Goal: Information Seeking & Learning: Learn about a topic

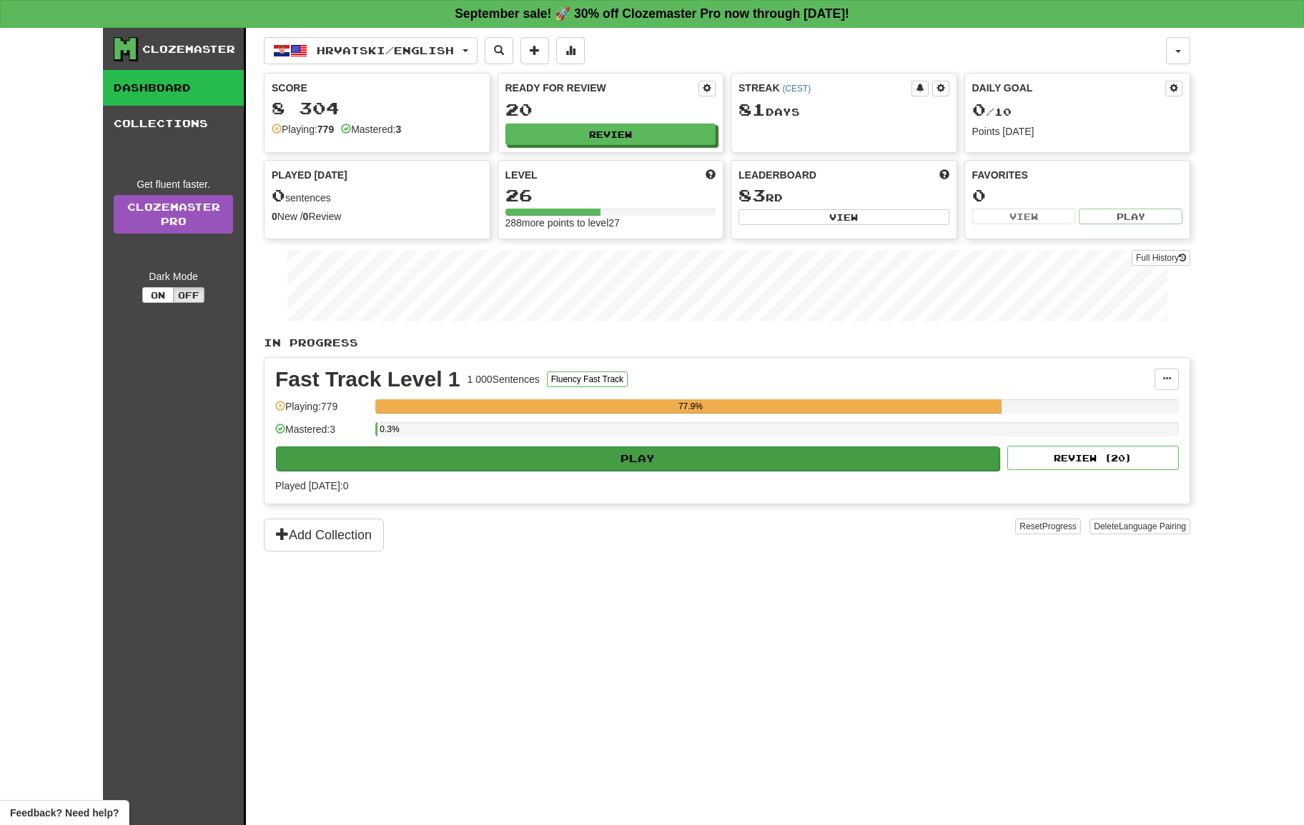
click at [766, 447] on button "Play" at bounding box center [637, 459] width 723 height 24
select select "**"
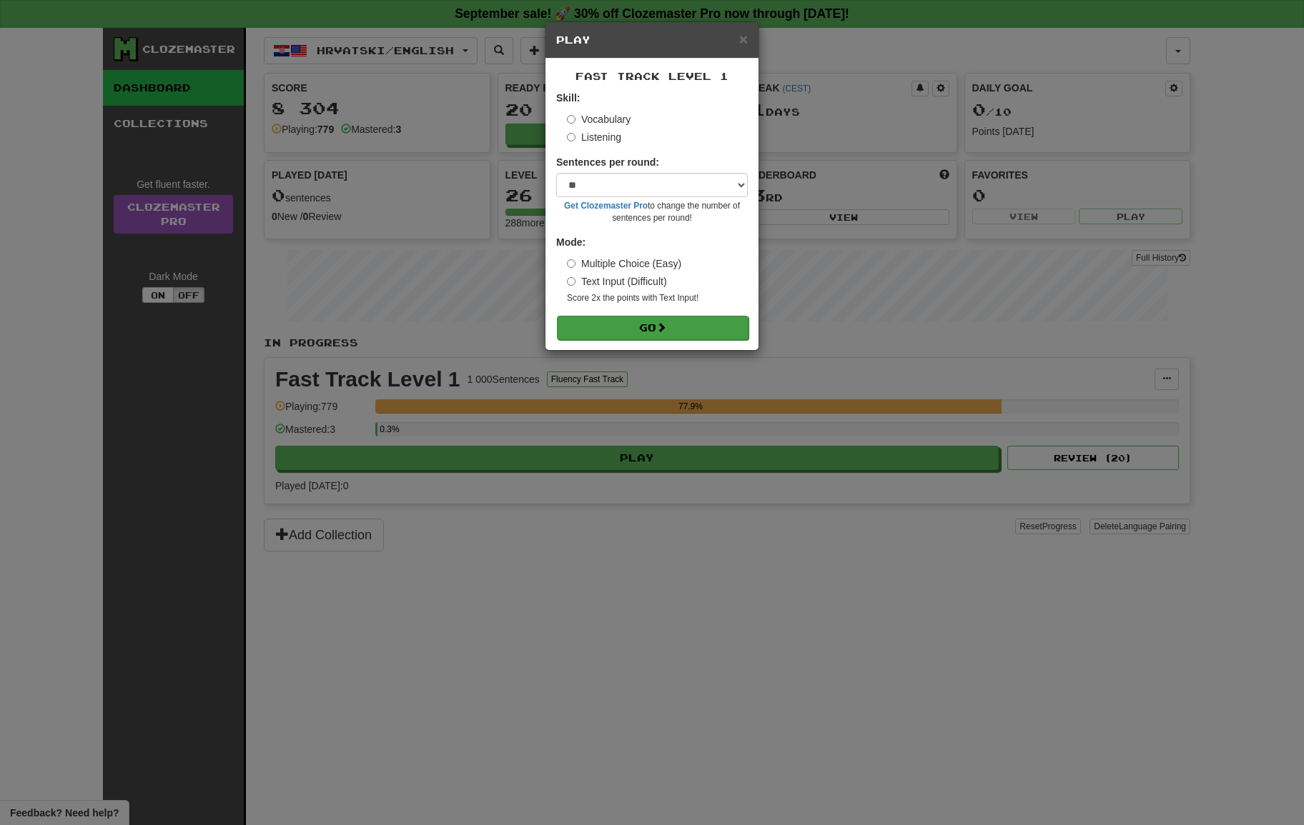
click at [680, 324] on button "Go" at bounding box center [653, 328] width 192 height 24
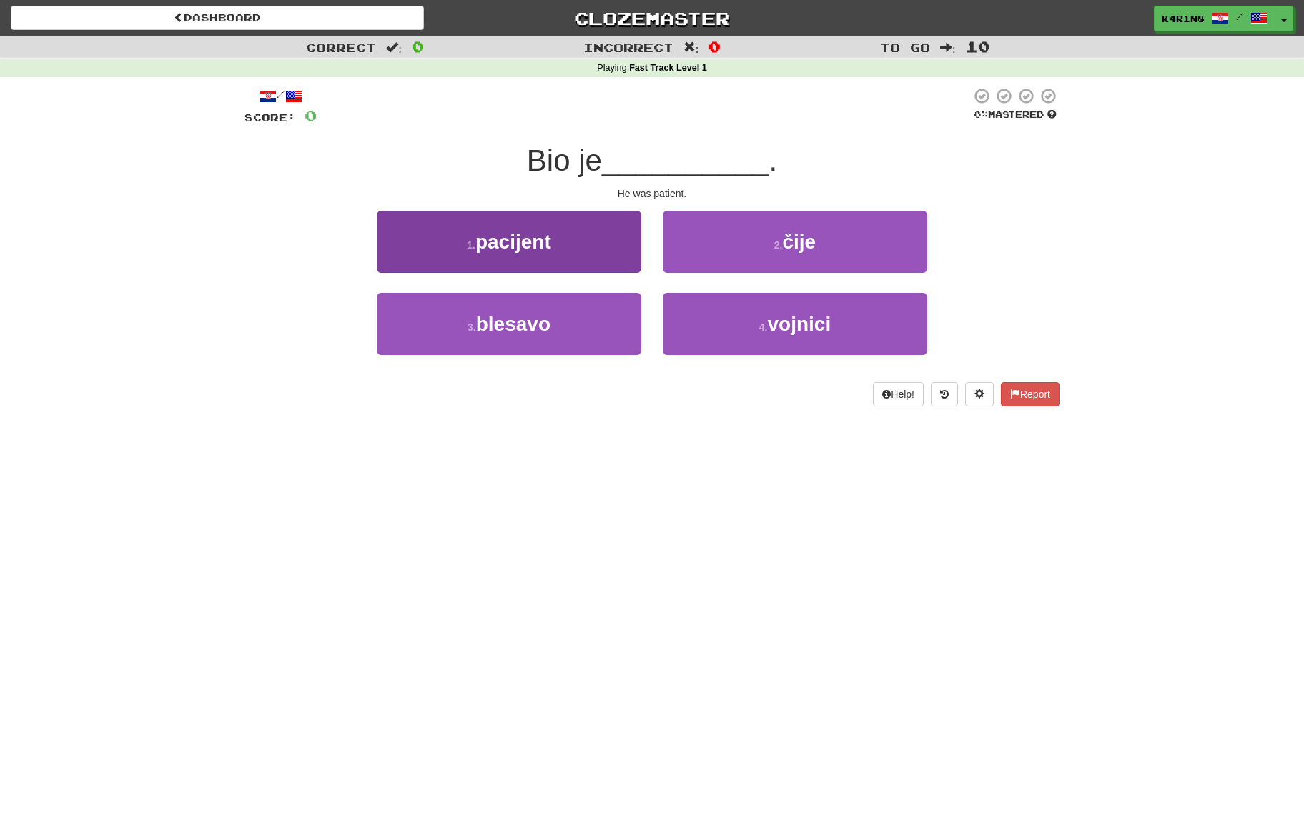
click at [577, 239] on button "1 . pacijent" at bounding box center [509, 242] width 264 height 62
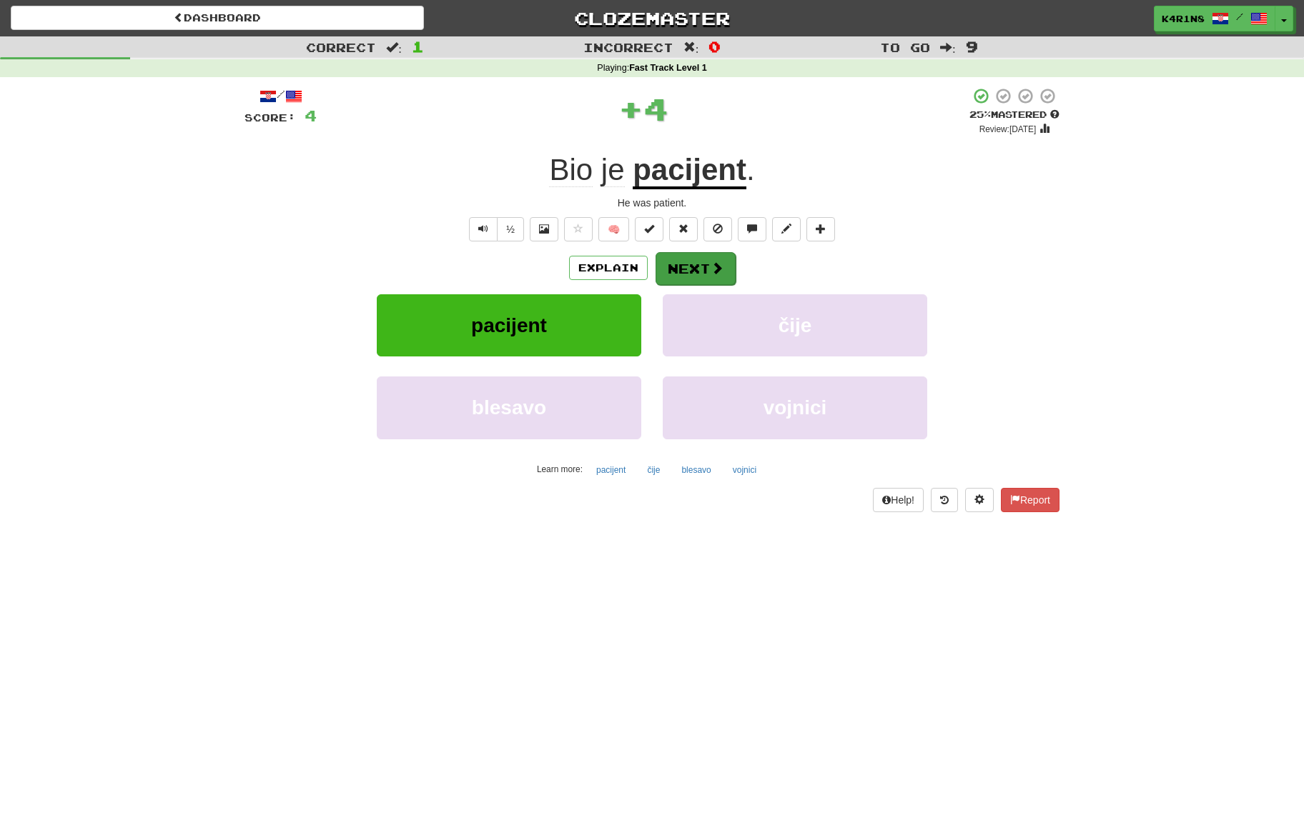
click at [708, 263] on button "Next" at bounding box center [695, 268] width 80 height 33
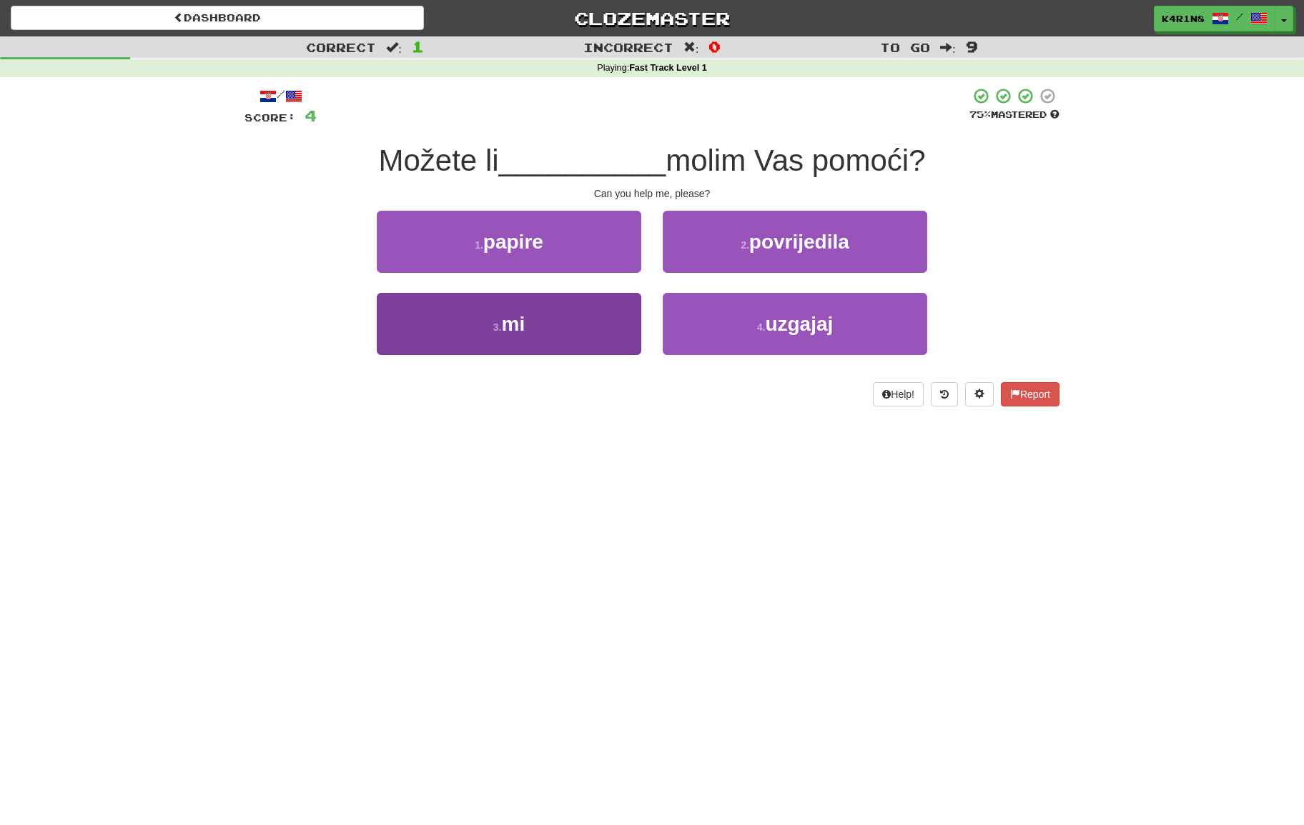
click at [598, 304] on button "3 . mi" at bounding box center [509, 324] width 264 height 62
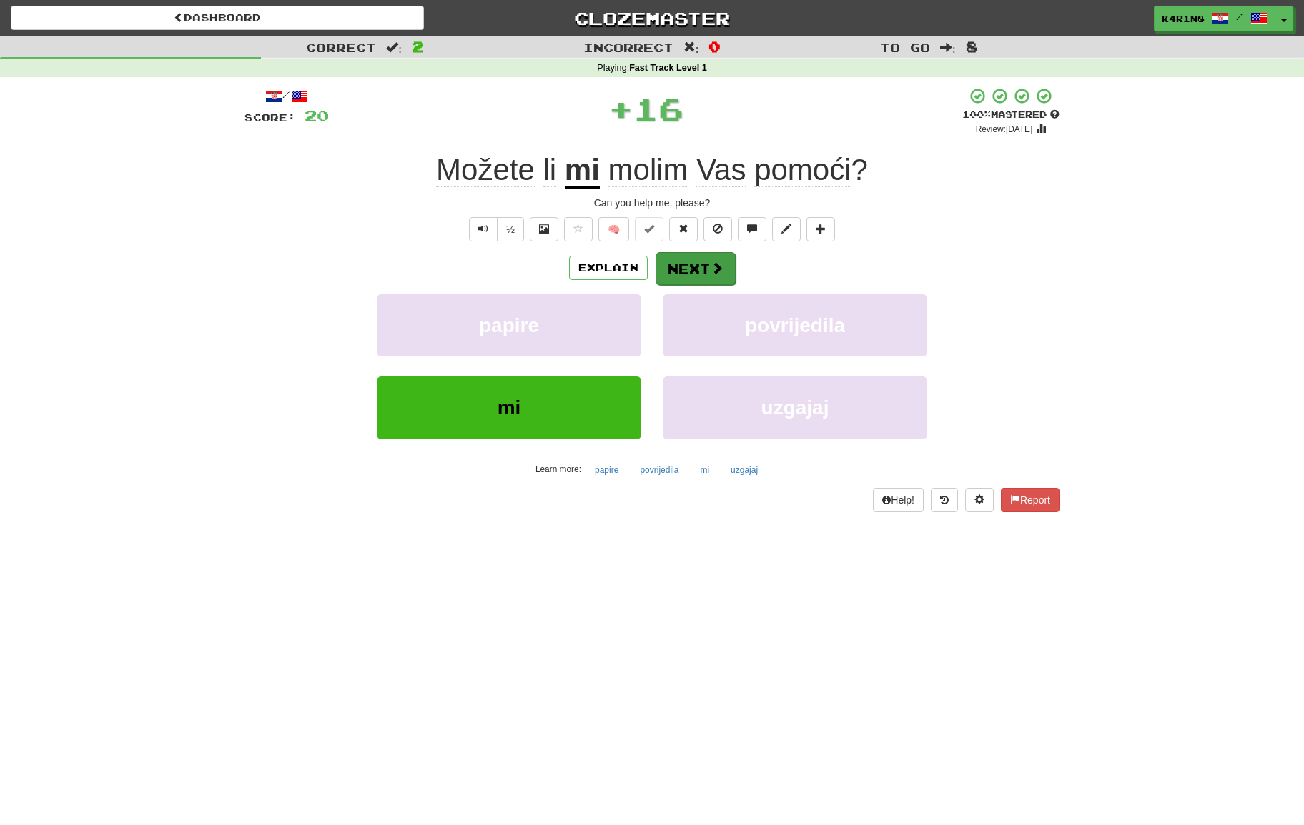
click at [710, 272] on span at bounding box center [716, 268] width 13 height 13
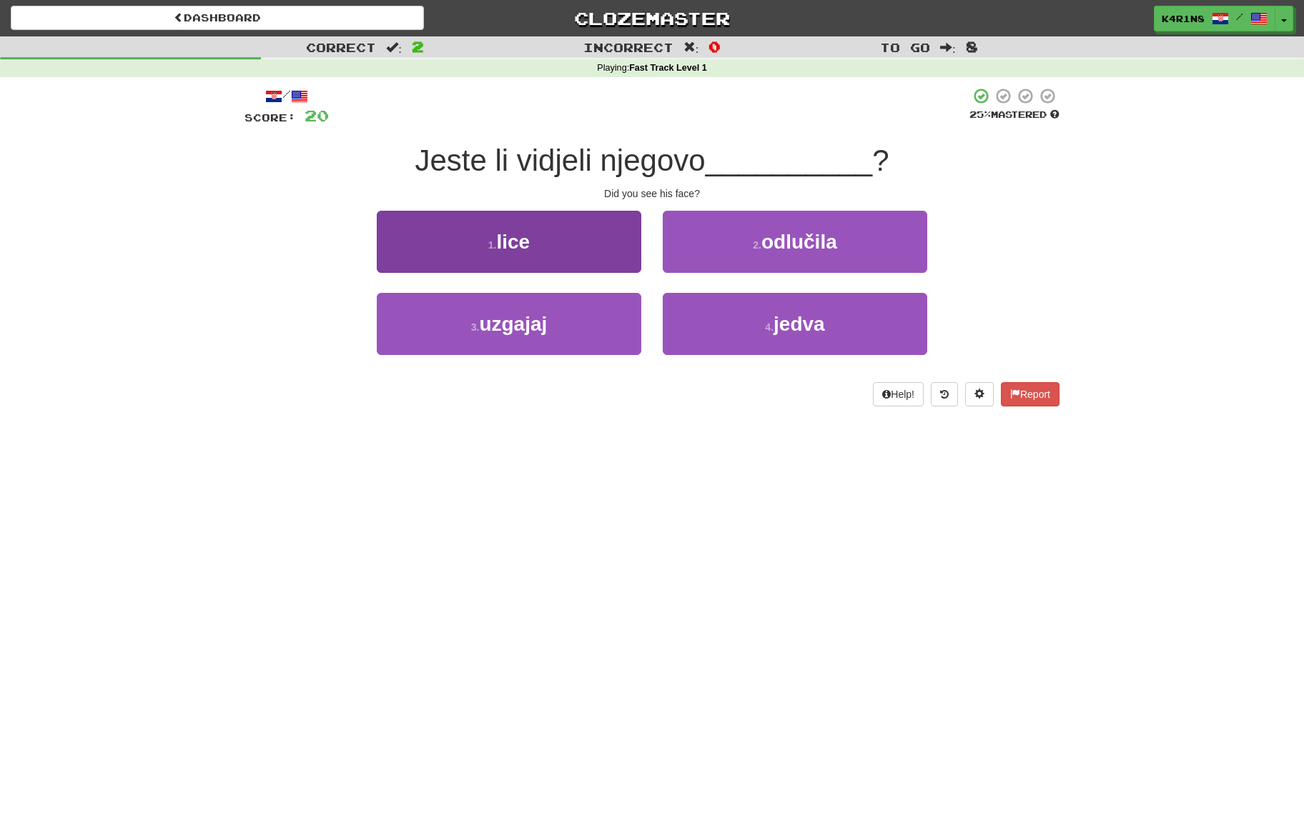
click at [578, 262] on button "1 . lice" at bounding box center [509, 242] width 264 height 62
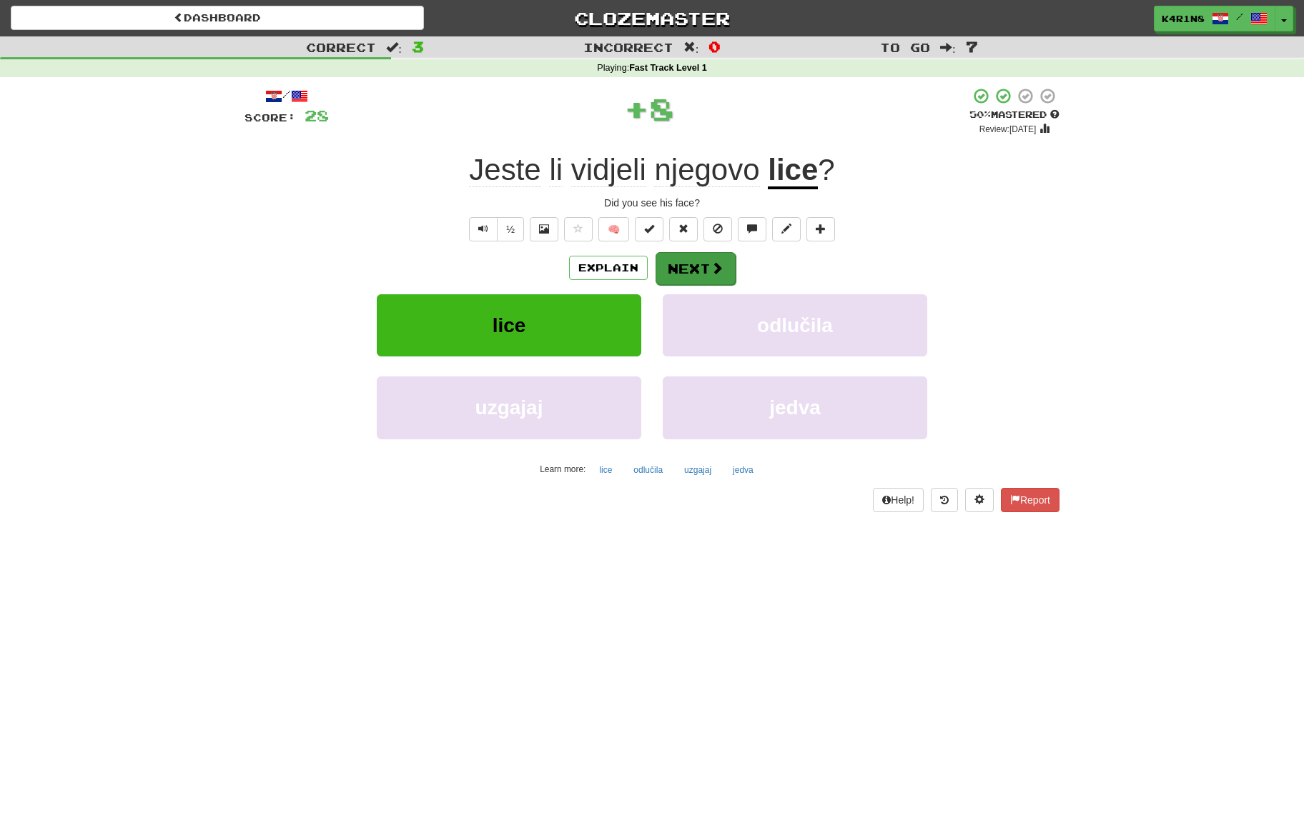
click at [721, 264] on span at bounding box center [716, 268] width 13 height 13
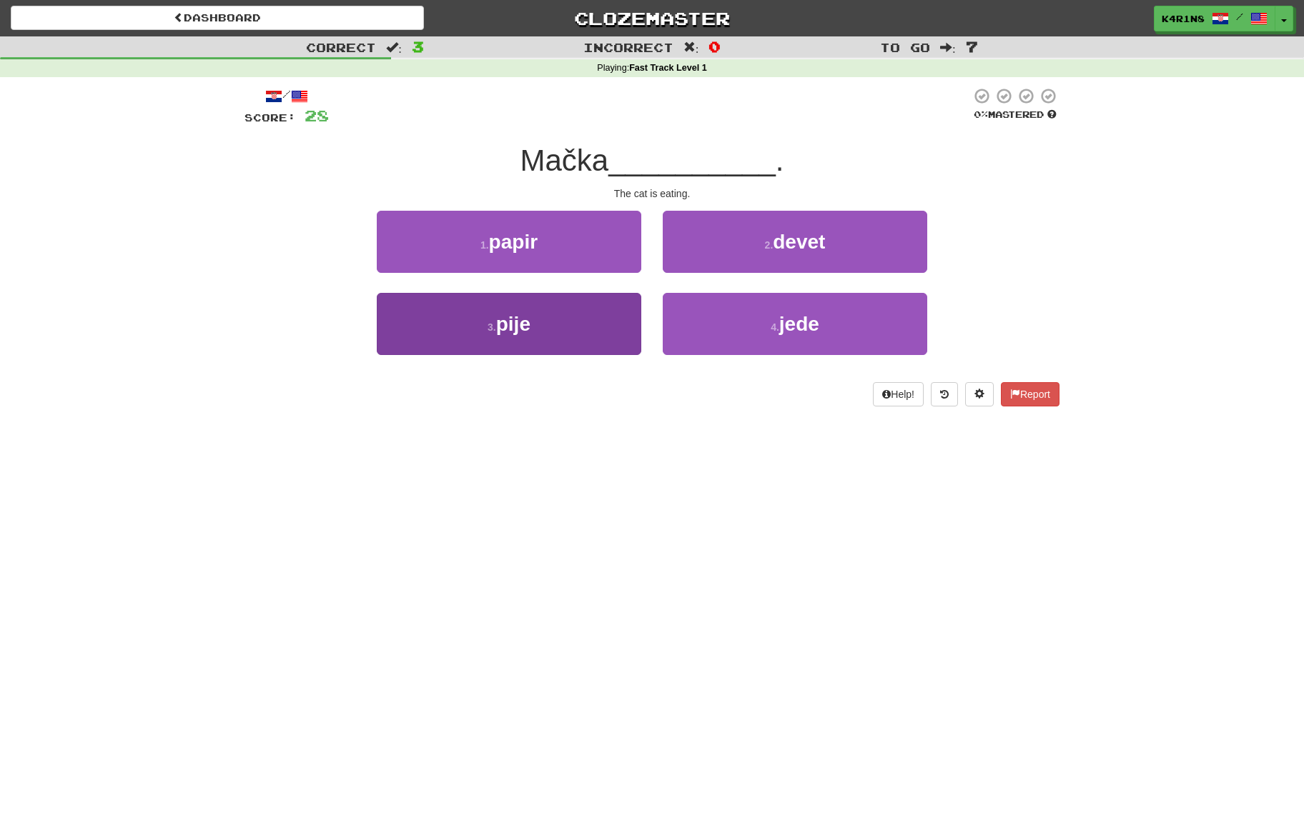
click at [595, 327] on button "3 . pije" at bounding box center [509, 324] width 264 height 62
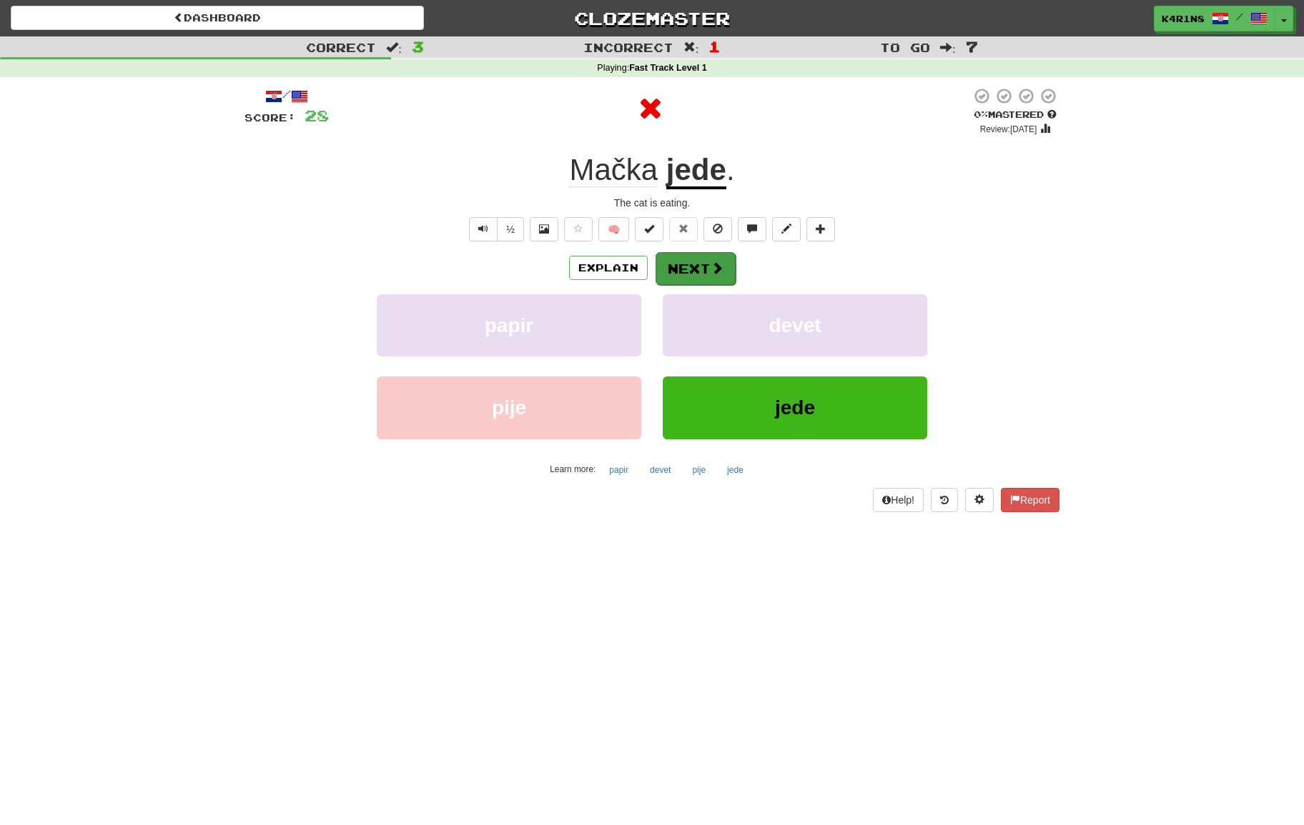
click at [715, 273] on span at bounding box center [716, 268] width 13 height 13
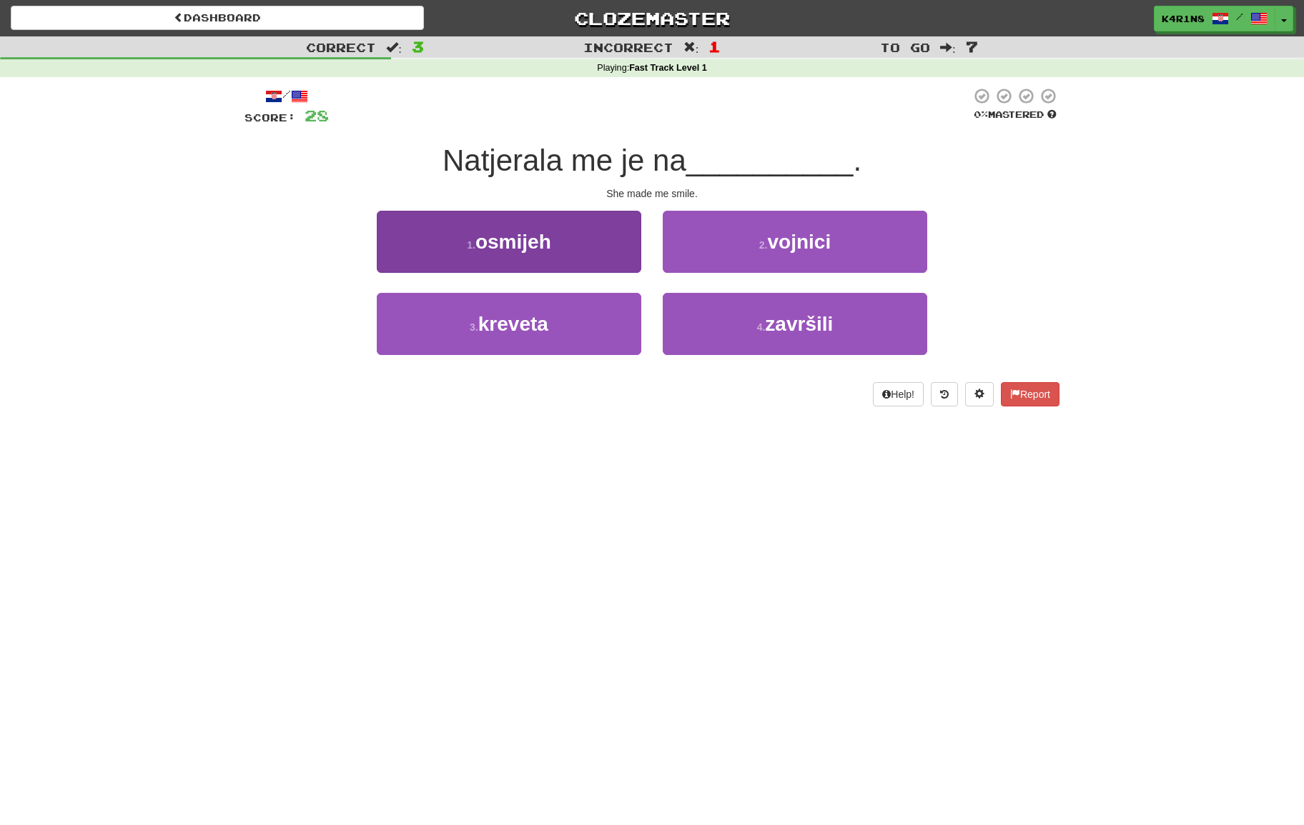
click at [623, 267] on button "1 . osmijeh" at bounding box center [509, 242] width 264 height 62
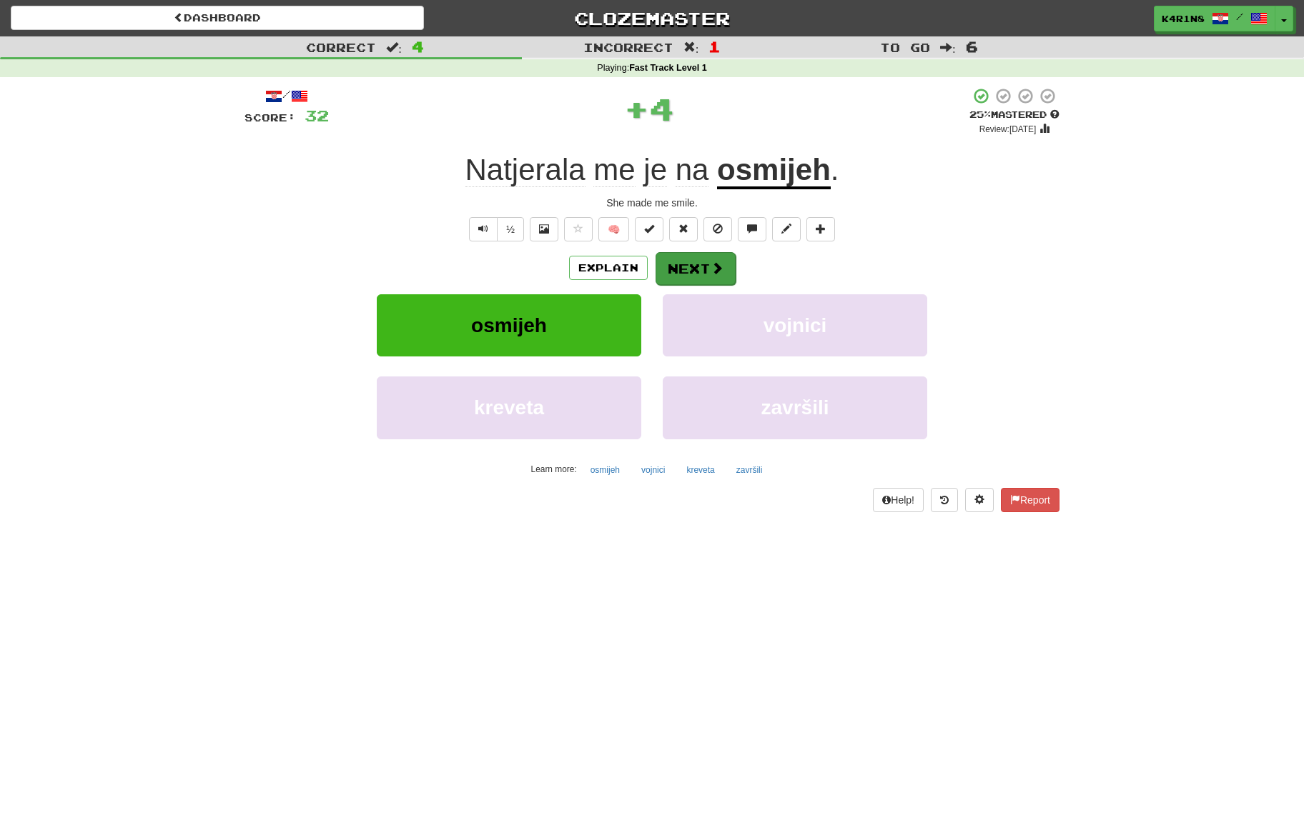
click at [711, 269] on span at bounding box center [716, 268] width 13 height 13
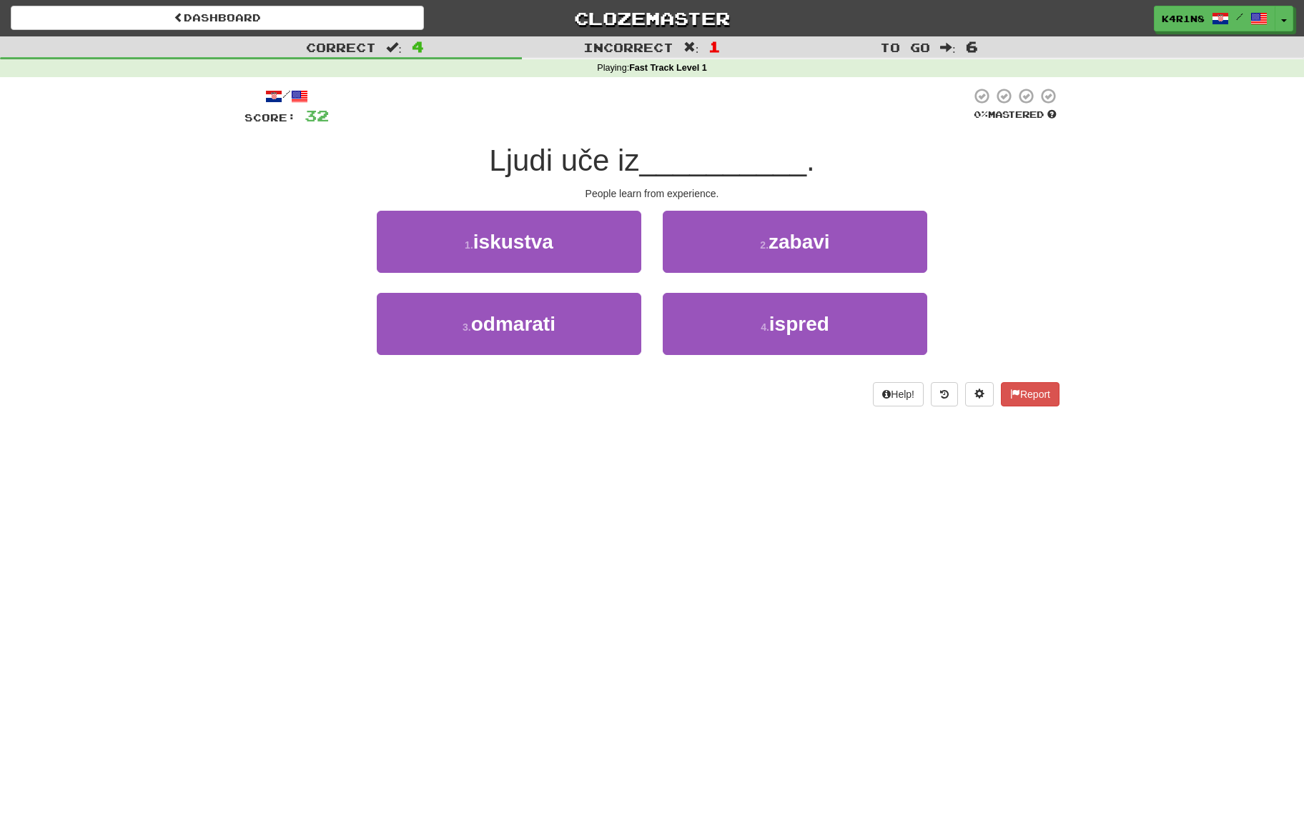
click at [641, 315] on div "3 . odmarati" at bounding box center [509, 334] width 286 height 82
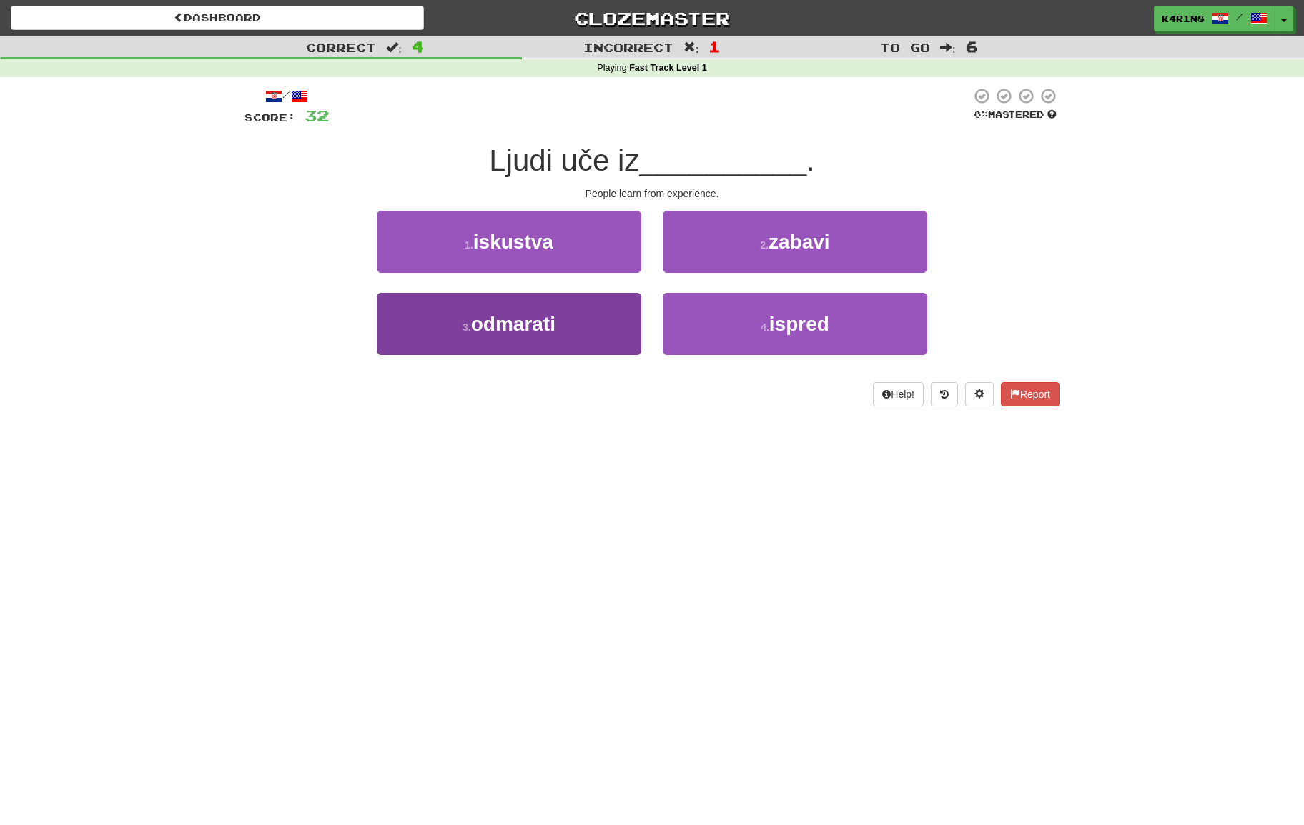
click at [617, 319] on button "3 . odmarati" at bounding box center [509, 324] width 264 height 62
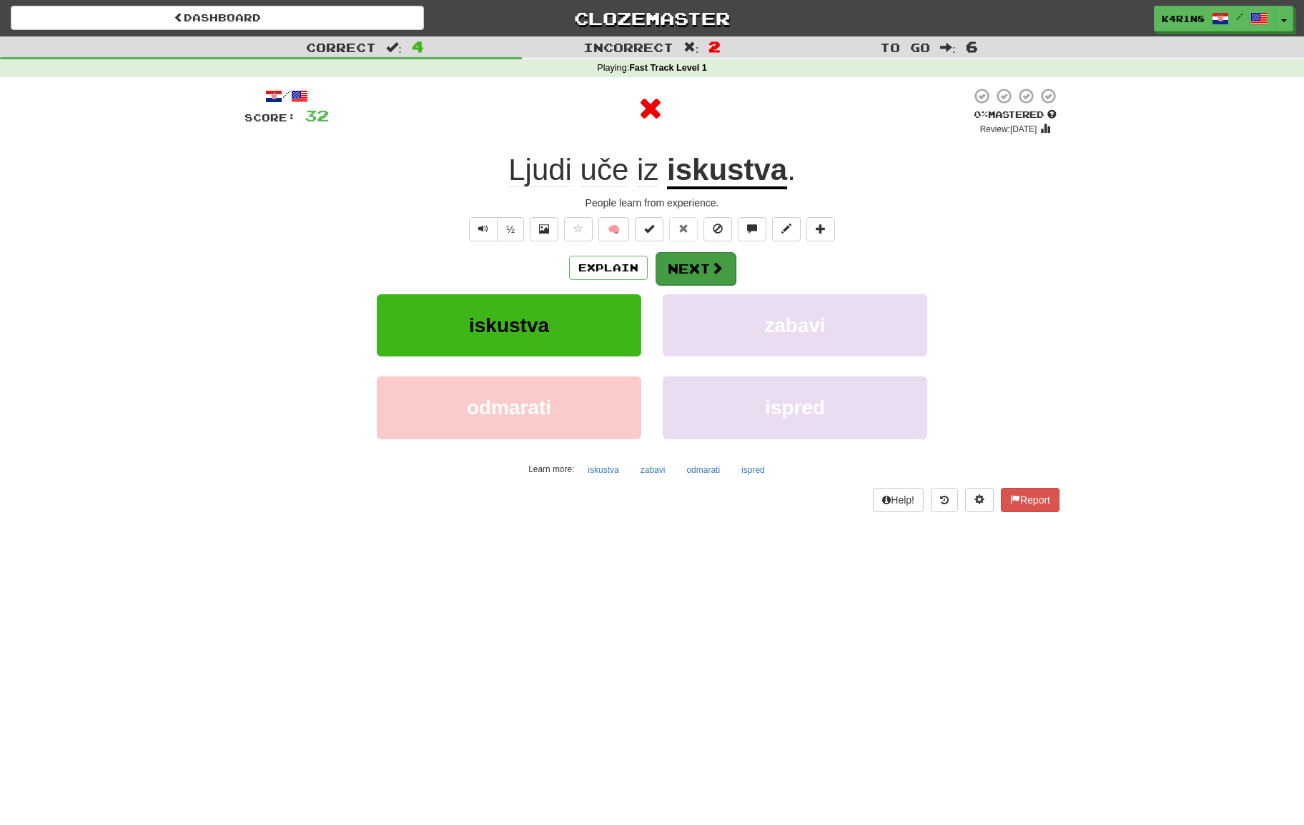
click at [719, 277] on button "Next" at bounding box center [695, 268] width 80 height 33
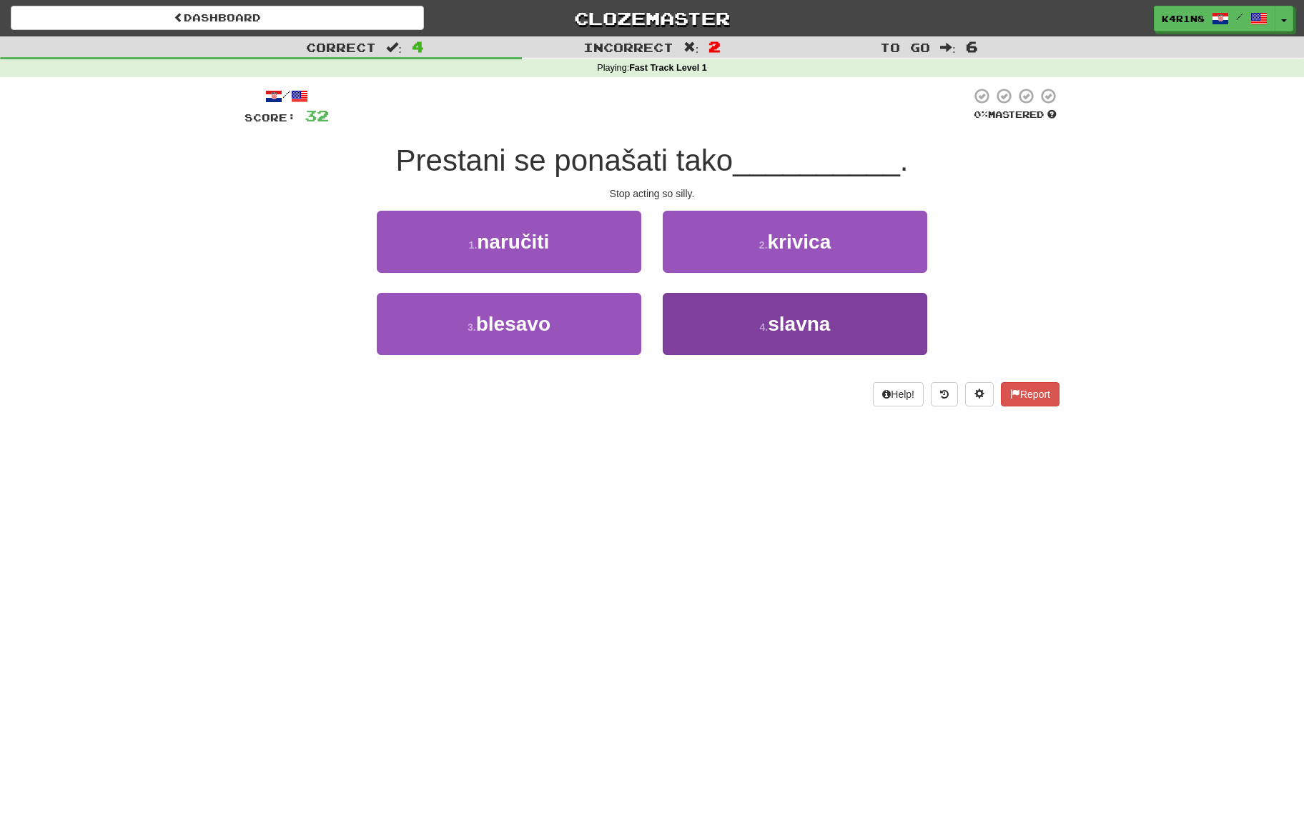
click at [740, 306] on button "4 . slavna" at bounding box center [794, 324] width 264 height 62
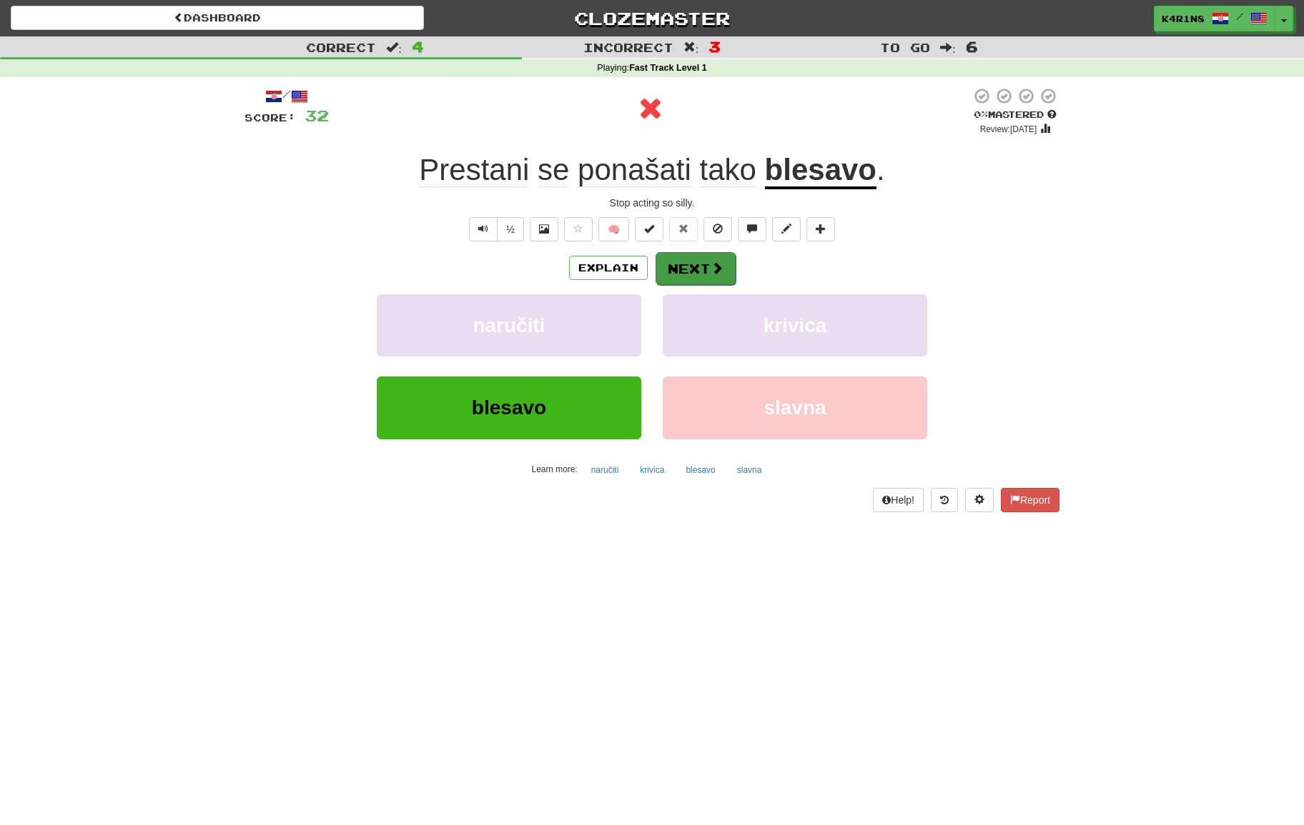
click at [700, 263] on button "Next" at bounding box center [695, 268] width 80 height 33
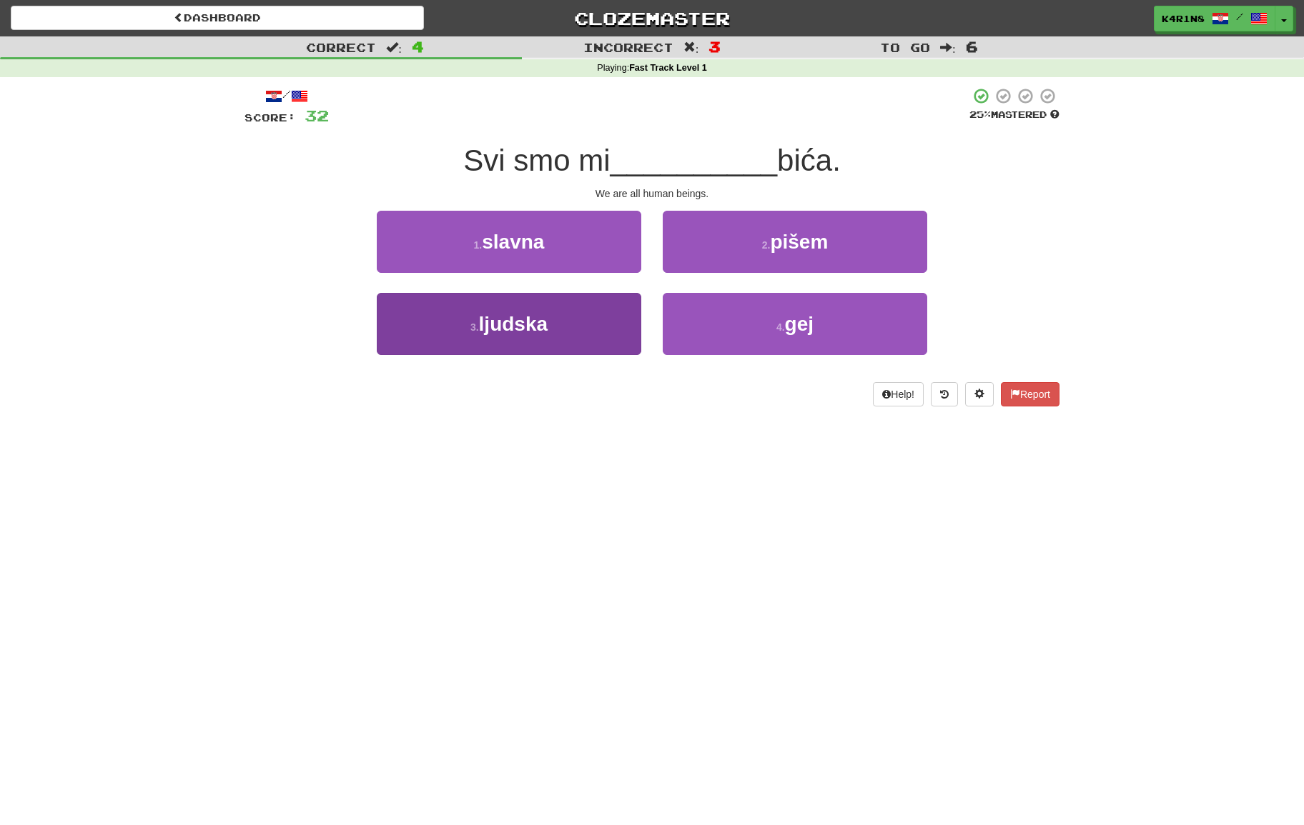
click at [625, 293] on button "3 . ljudska" at bounding box center [509, 324] width 264 height 62
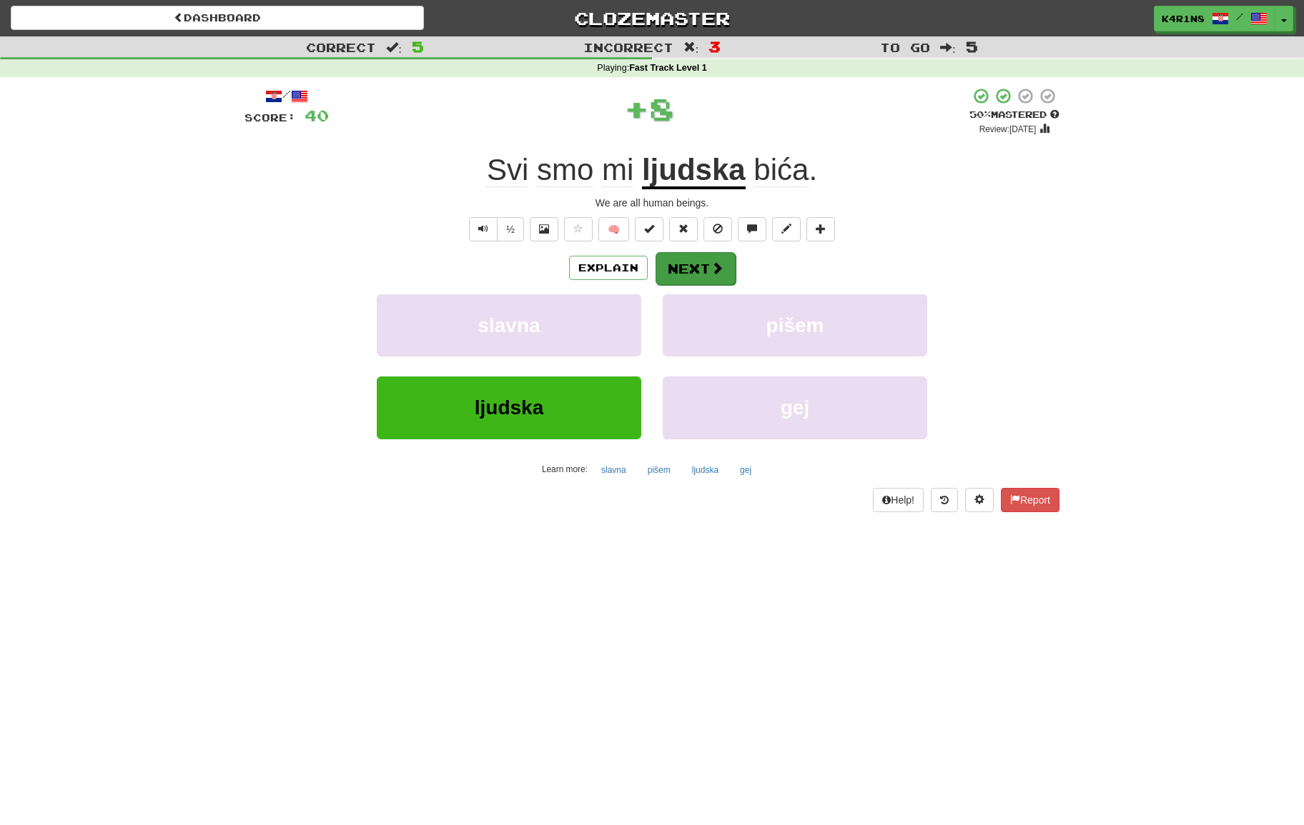
click at [706, 267] on button "Next" at bounding box center [695, 268] width 80 height 33
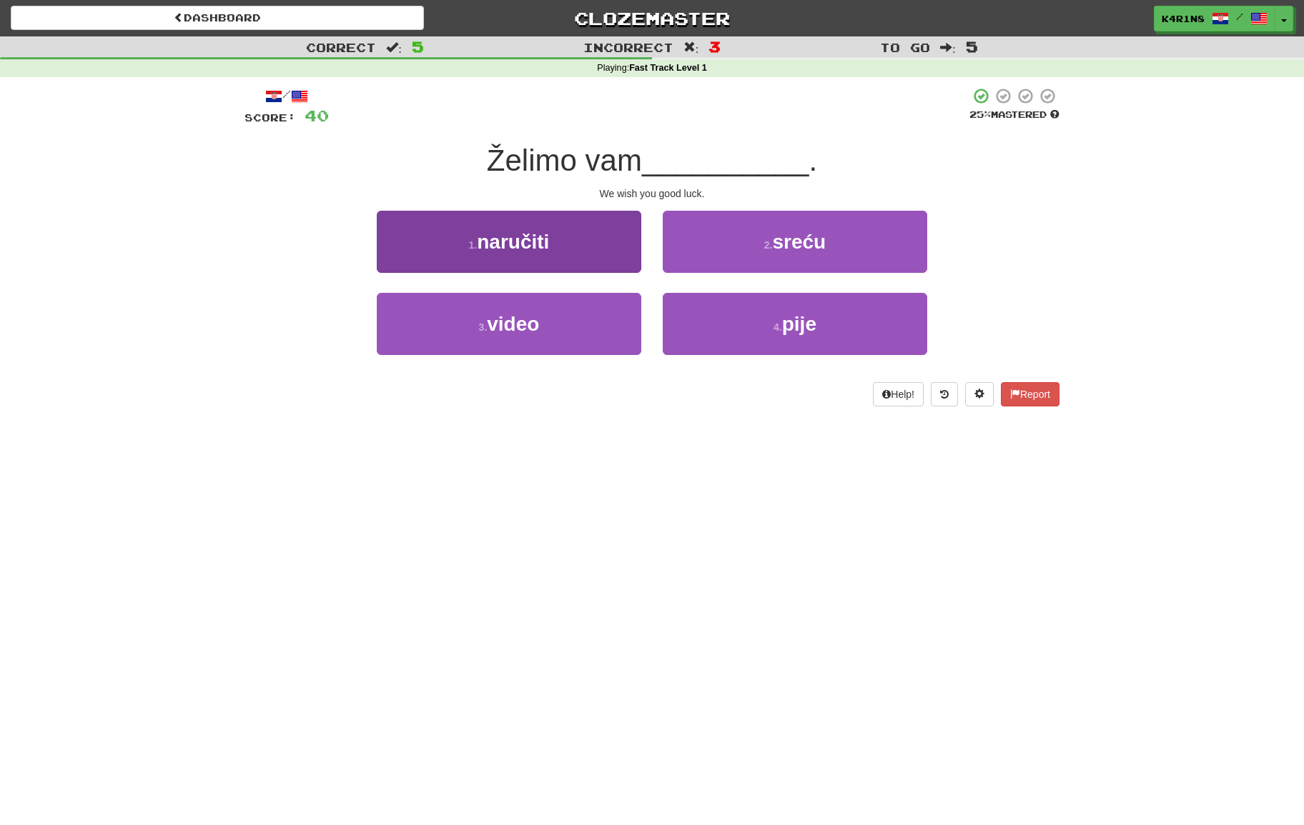
click at [597, 247] on button "1 . naručiti" at bounding box center [509, 242] width 264 height 62
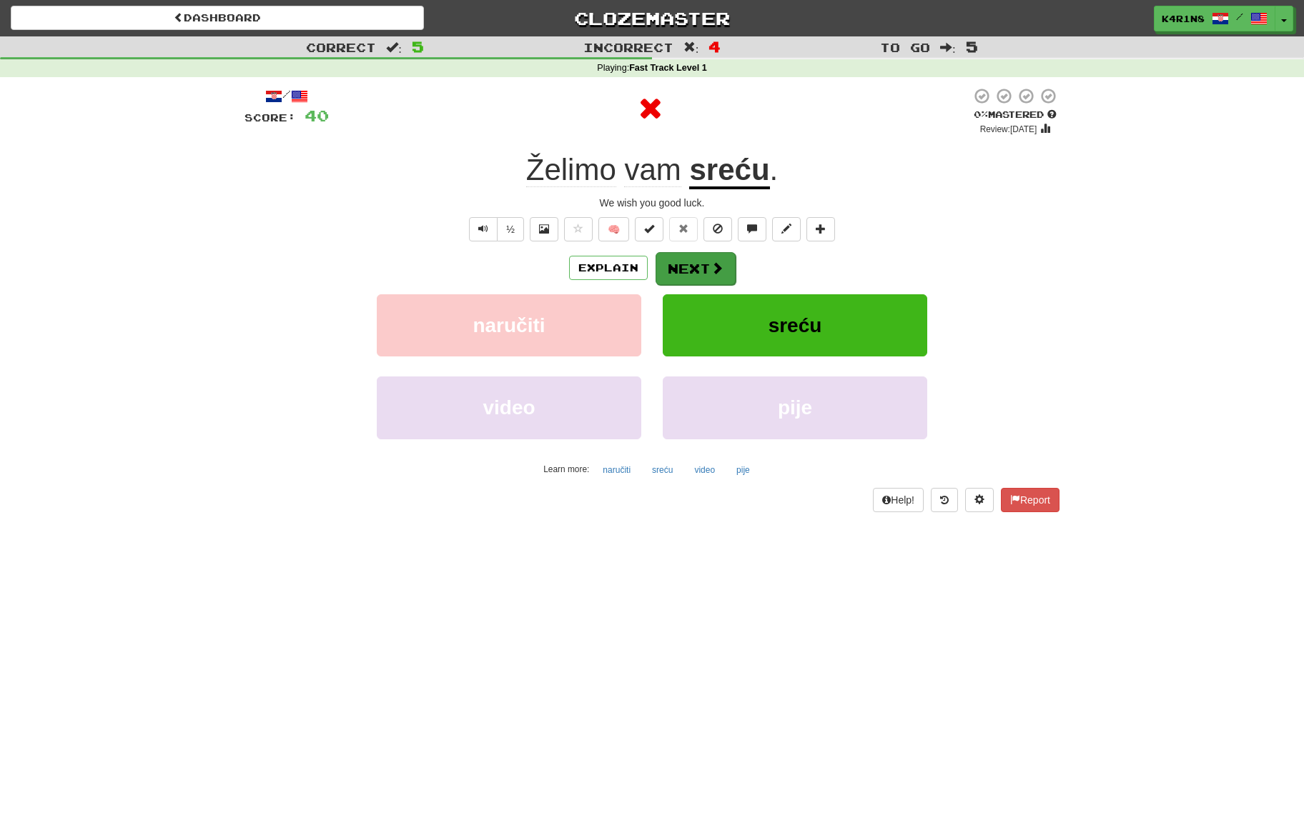
click at [716, 264] on span at bounding box center [716, 268] width 13 height 13
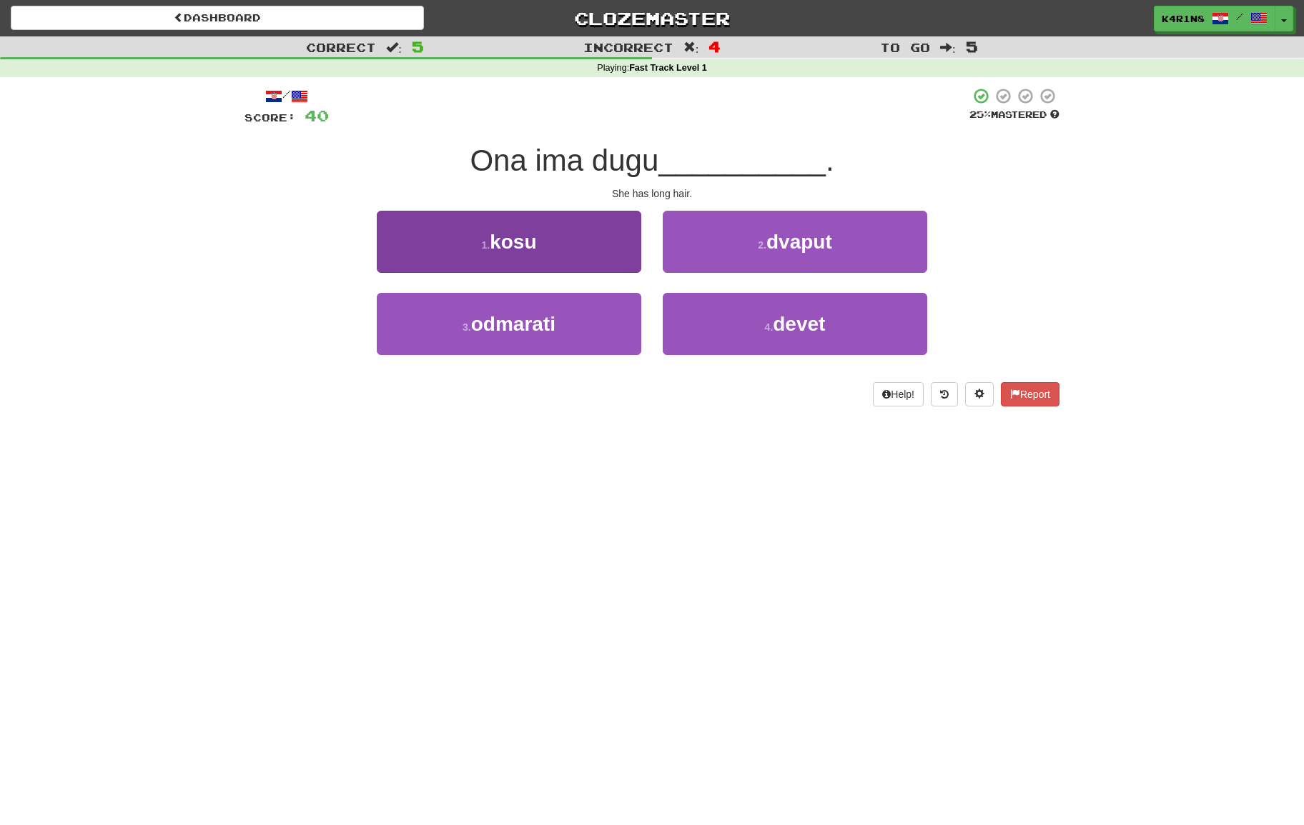
click at [602, 234] on button "1 . kosu" at bounding box center [509, 242] width 264 height 62
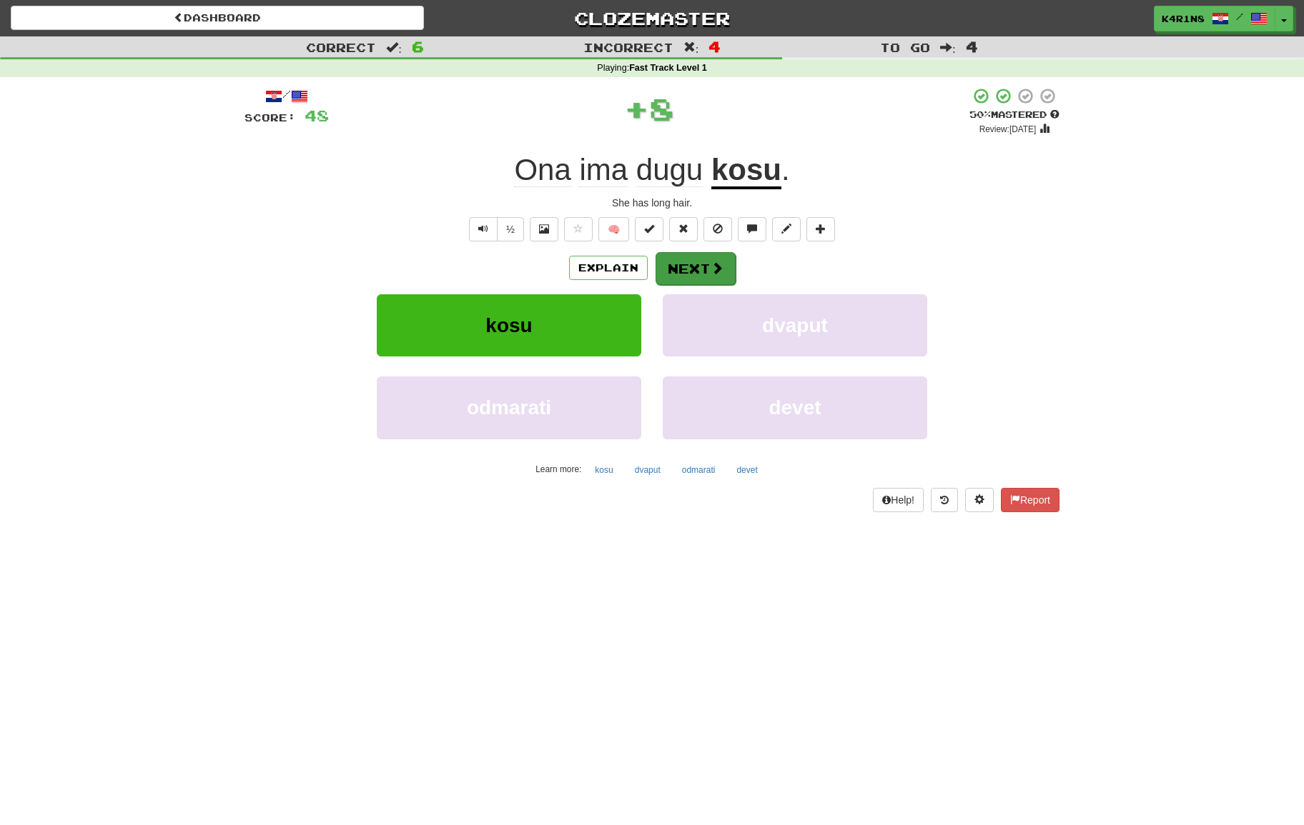
click at [696, 266] on button "Next" at bounding box center [695, 268] width 80 height 33
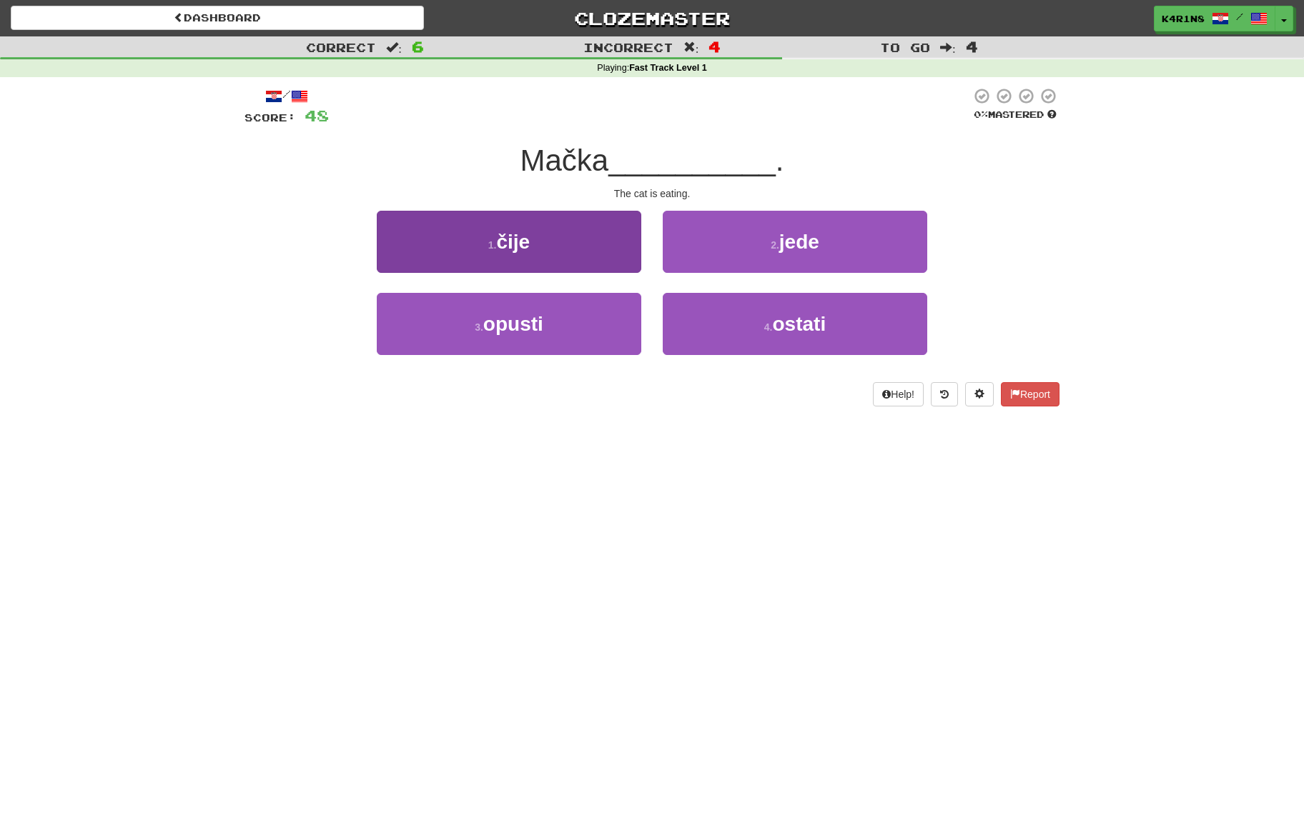
click at [576, 246] on button "1 . čije" at bounding box center [509, 242] width 264 height 62
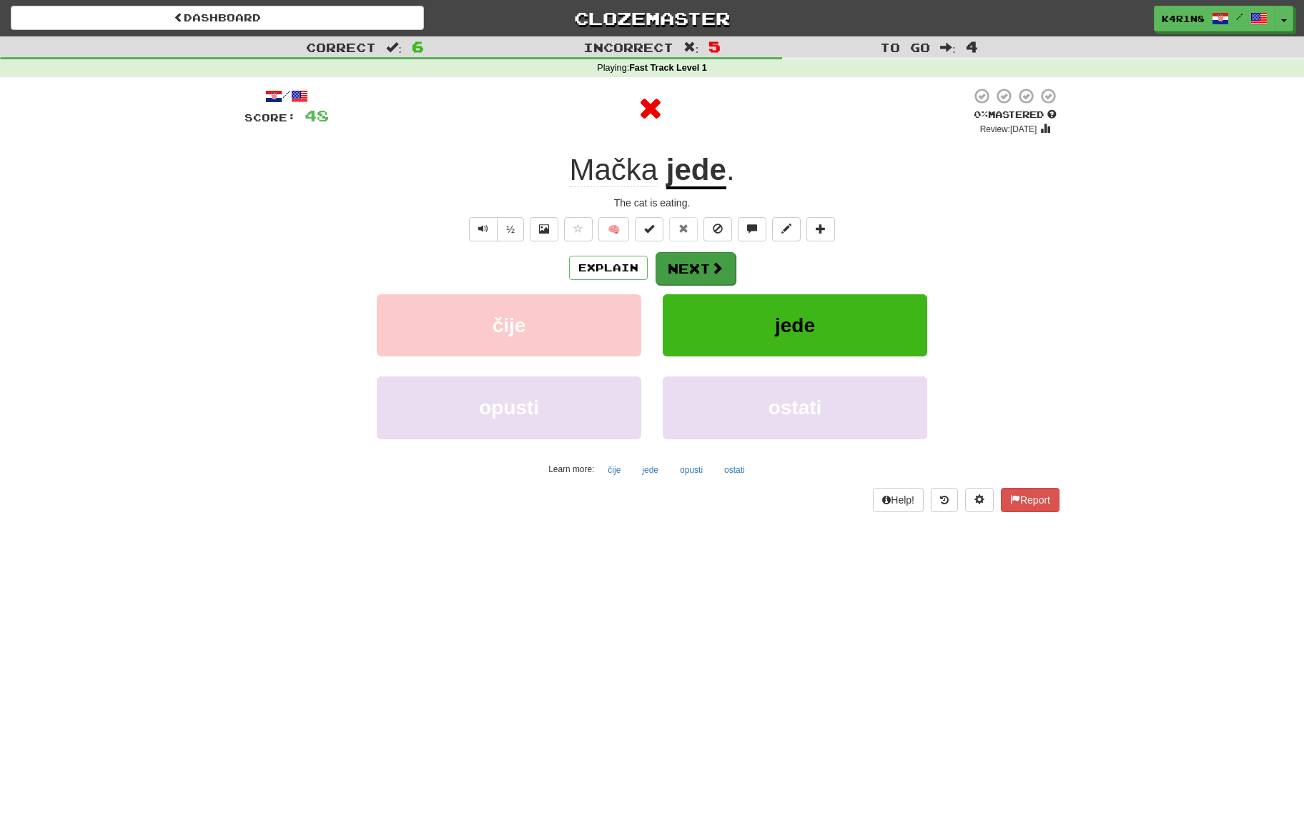
click at [700, 275] on button "Next" at bounding box center [695, 268] width 80 height 33
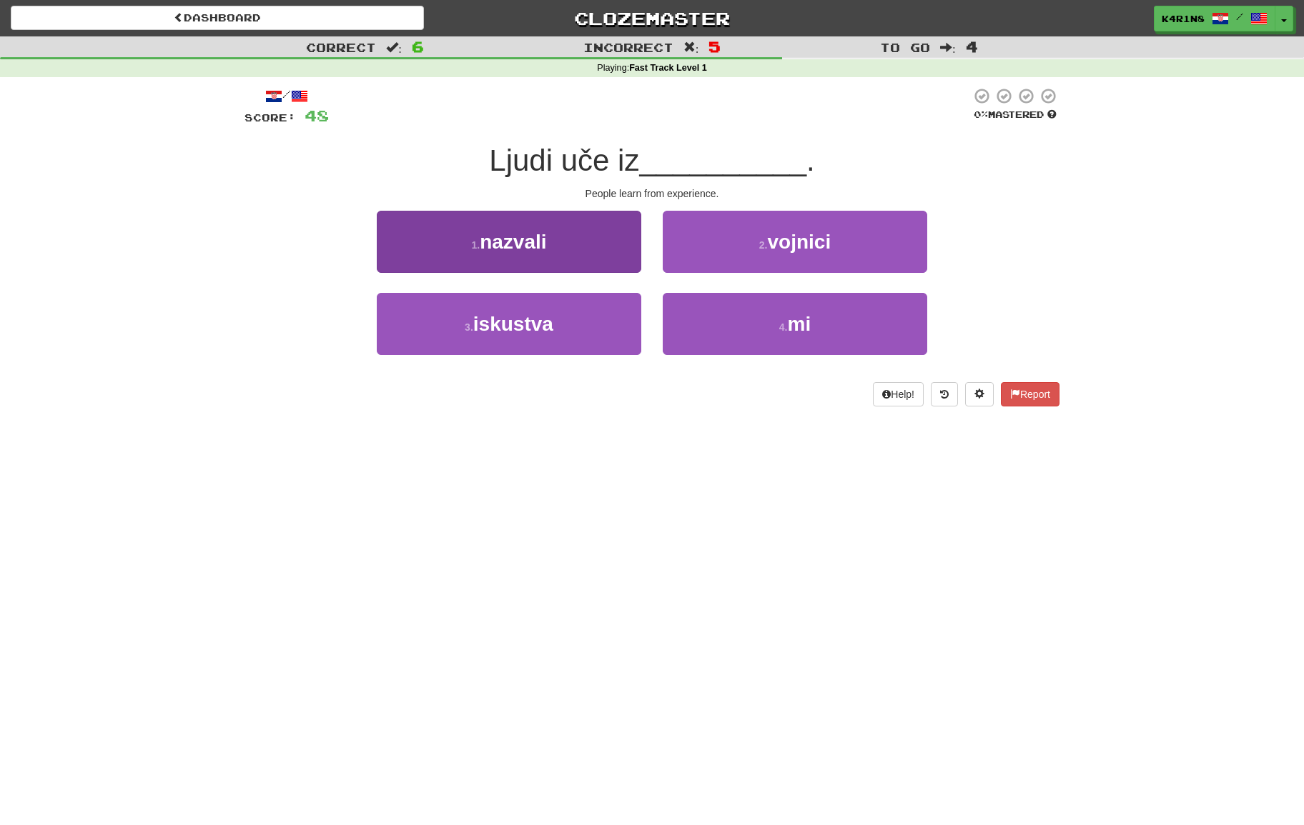
click at [631, 318] on button "3 . iskustva" at bounding box center [509, 324] width 264 height 62
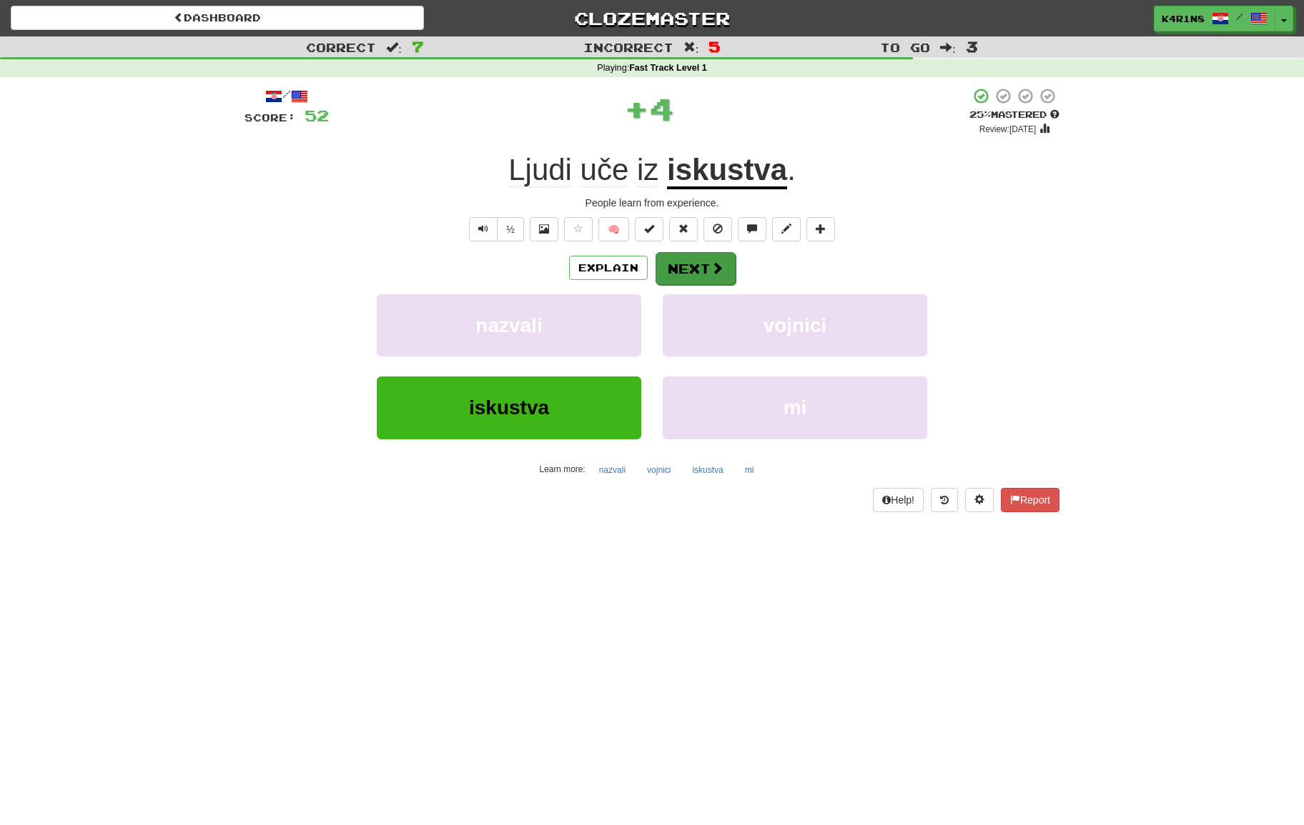
click at [700, 266] on button "Next" at bounding box center [695, 268] width 80 height 33
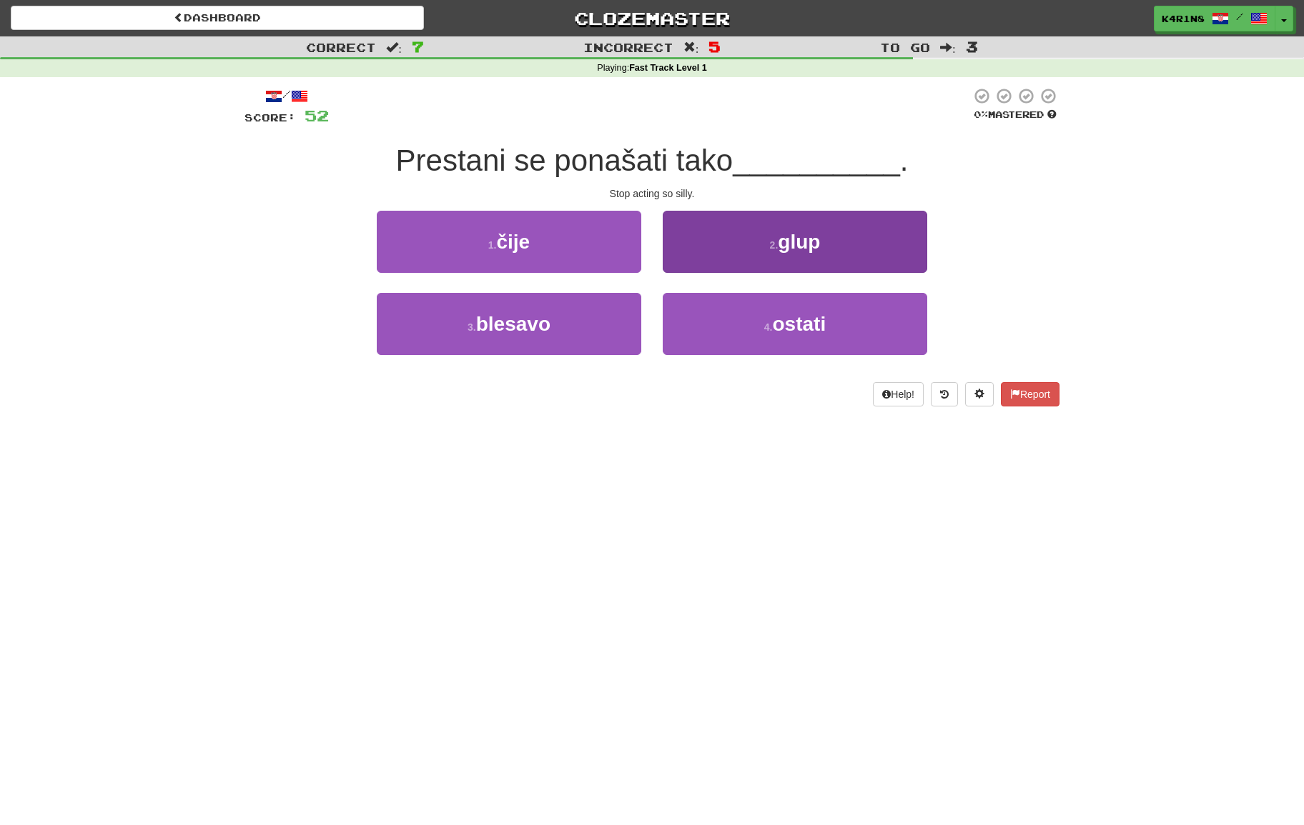
click at [690, 266] on button "2 . glup" at bounding box center [794, 242] width 264 height 62
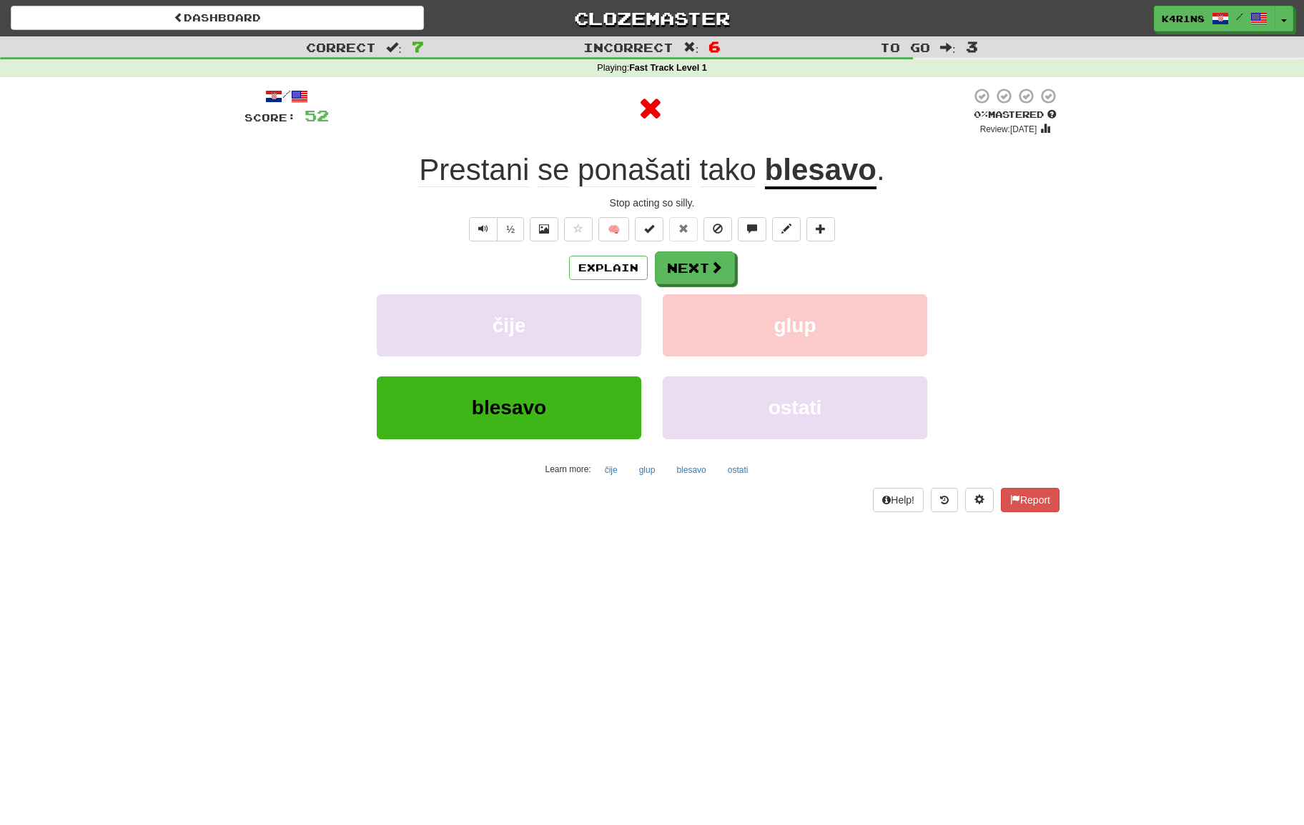
click at [690, 266] on button "Next" at bounding box center [695, 268] width 80 height 33
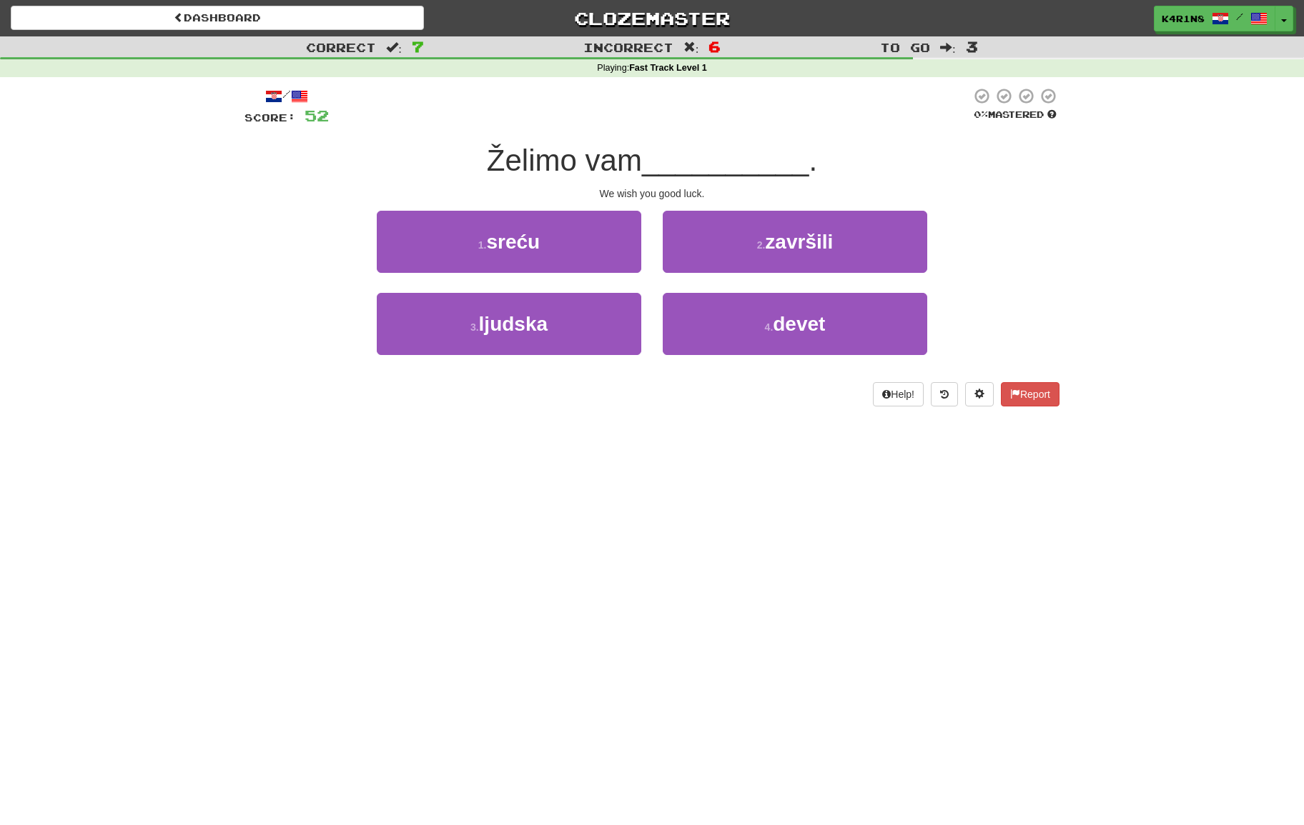
click at [641, 262] on div "1 . sreću" at bounding box center [509, 252] width 286 height 82
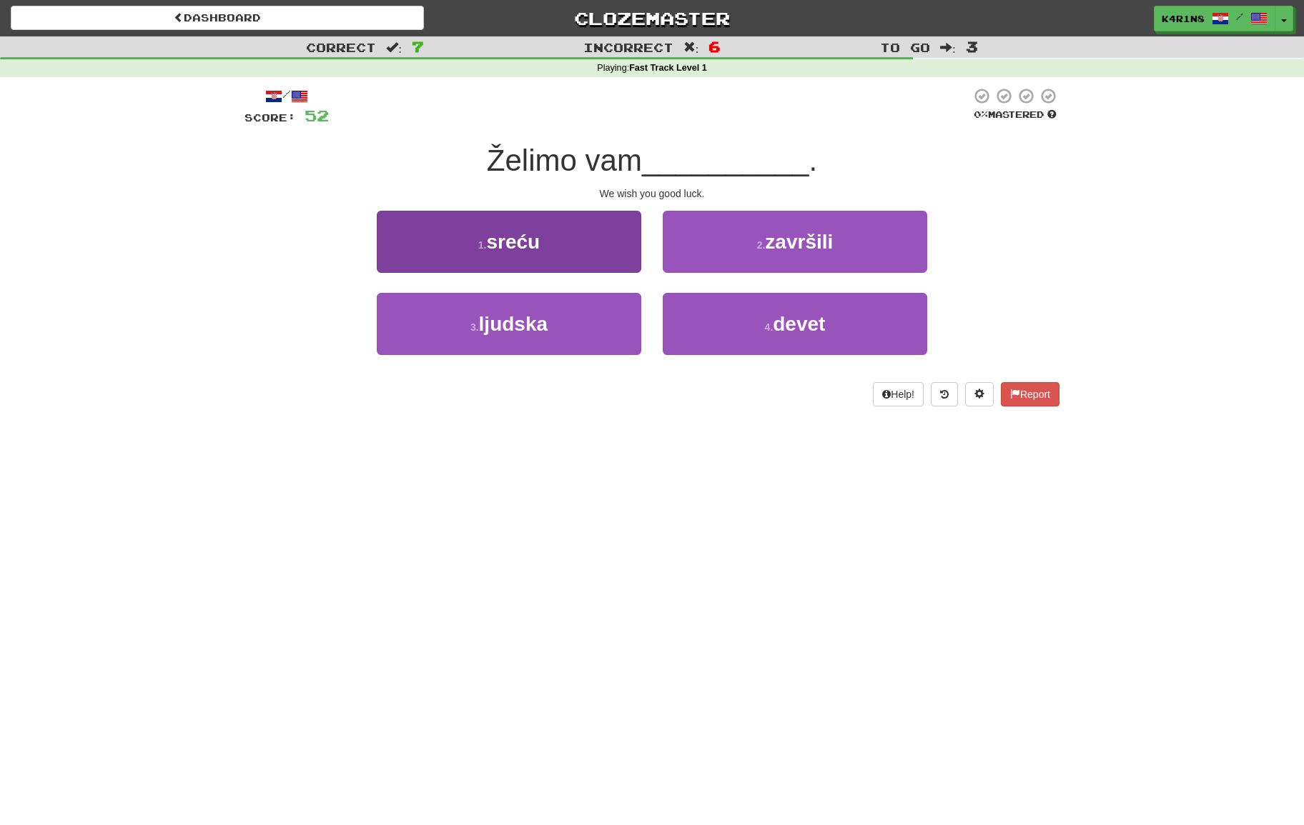
click at [588, 267] on button "1 . sreću" at bounding box center [509, 242] width 264 height 62
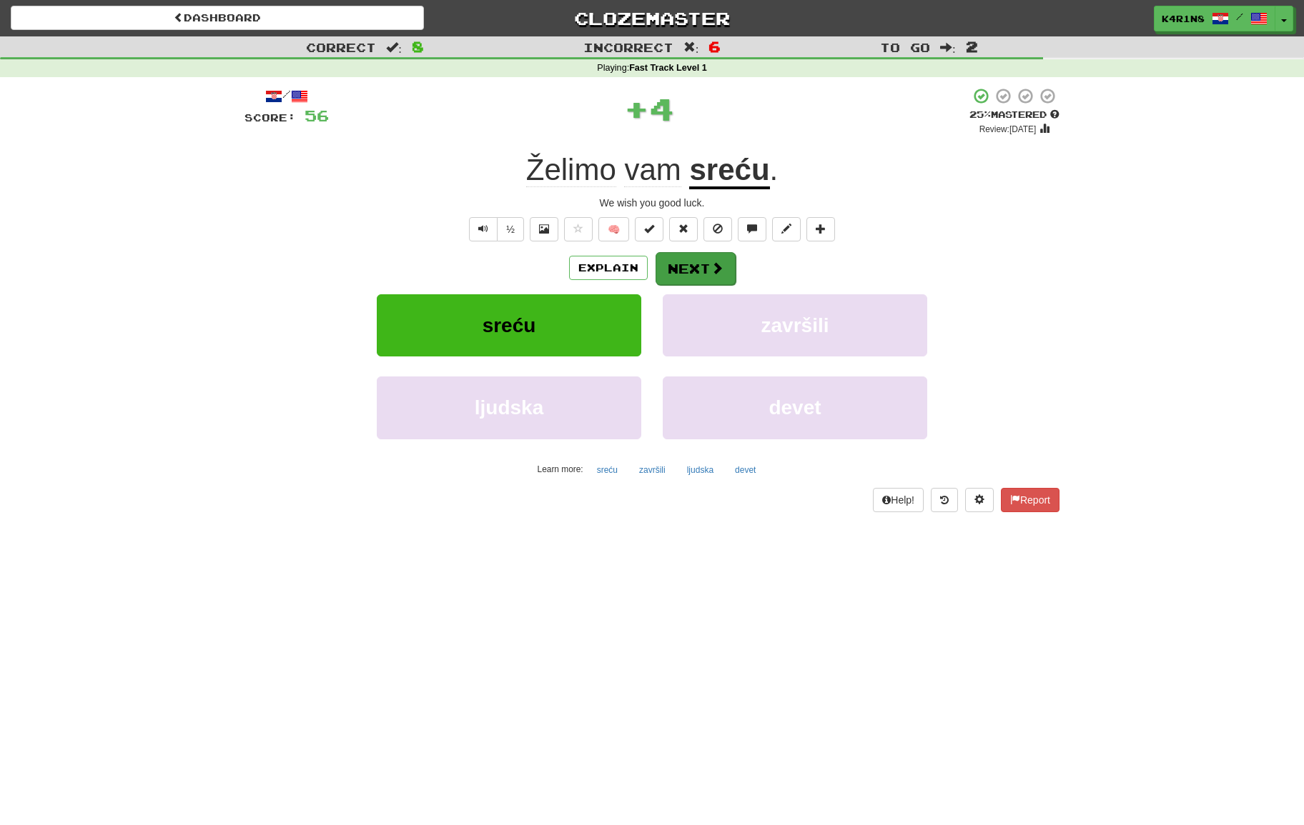
click at [700, 262] on button "Next" at bounding box center [695, 268] width 80 height 33
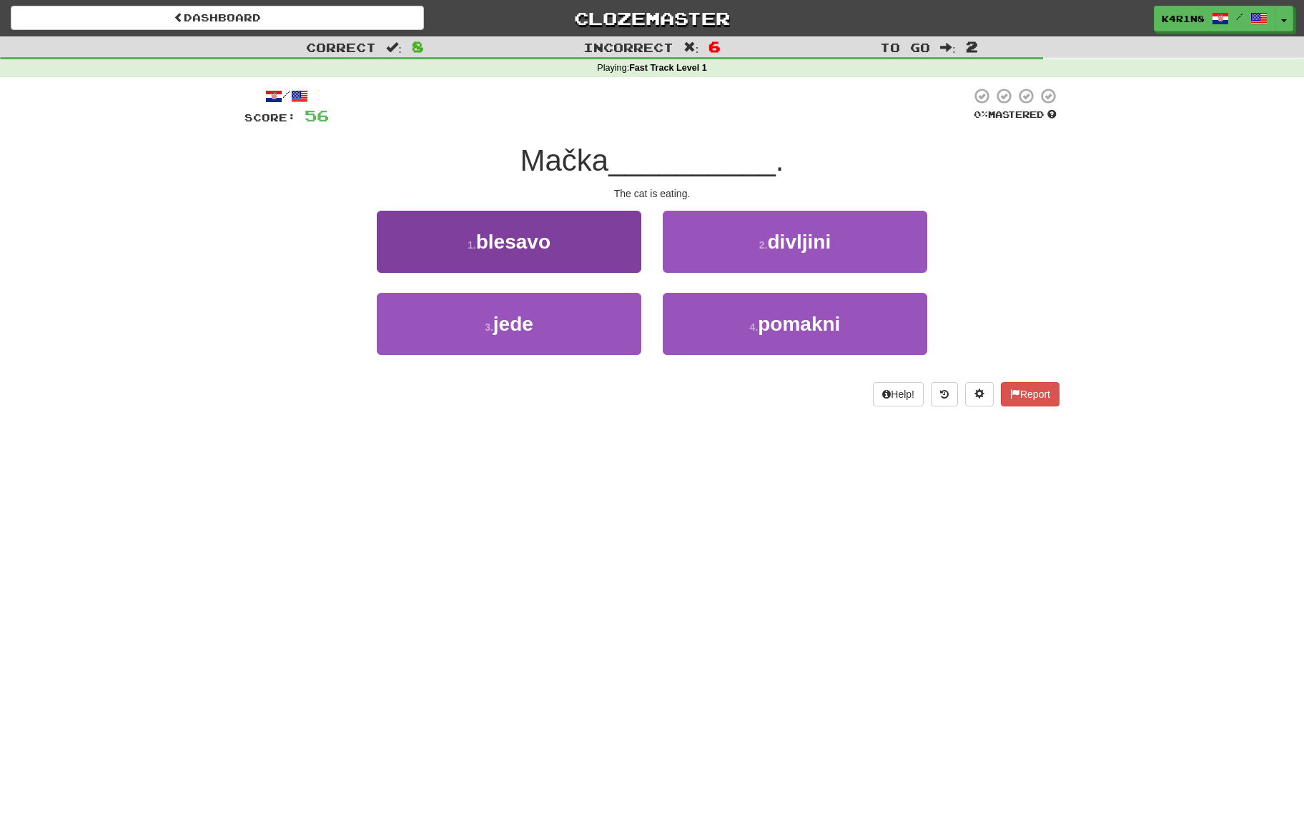
drag, startPoint x: 605, startPoint y: 314, endPoint x: 635, endPoint y: 297, distance: 35.2
click at [607, 312] on button "3 . jede" at bounding box center [509, 324] width 264 height 62
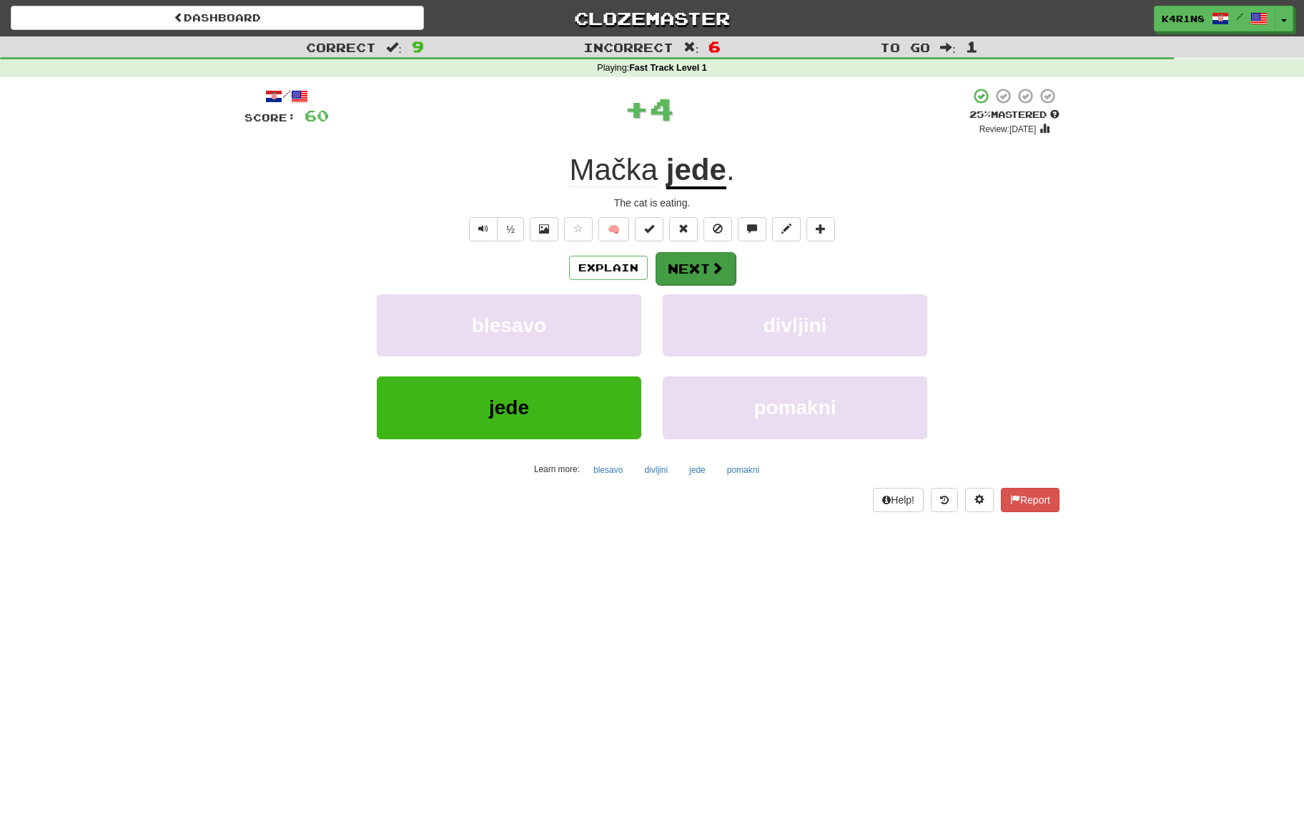
click at [680, 266] on button "Next" at bounding box center [695, 268] width 80 height 33
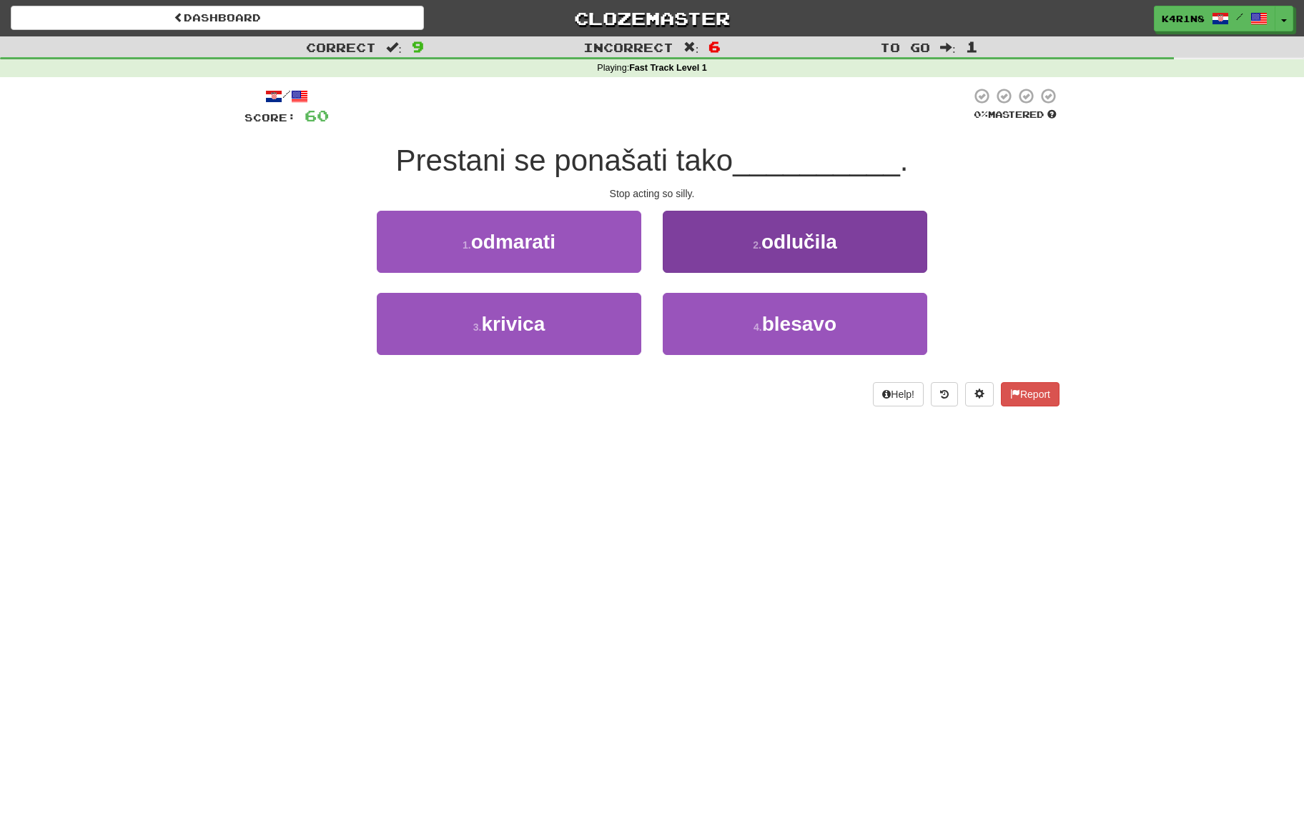
click at [729, 252] on button "2 . odlučila" at bounding box center [794, 242] width 264 height 62
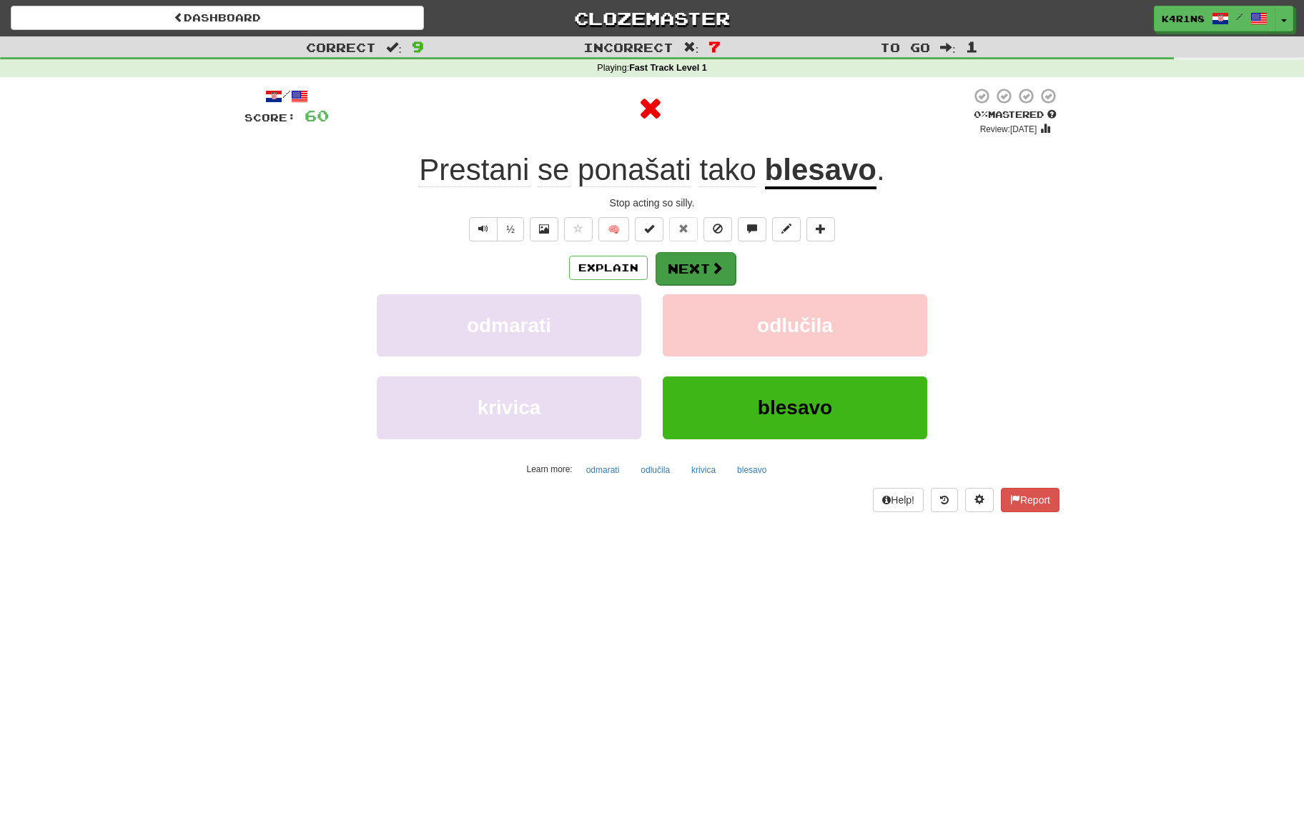
click at [713, 257] on button "Next" at bounding box center [695, 268] width 80 height 33
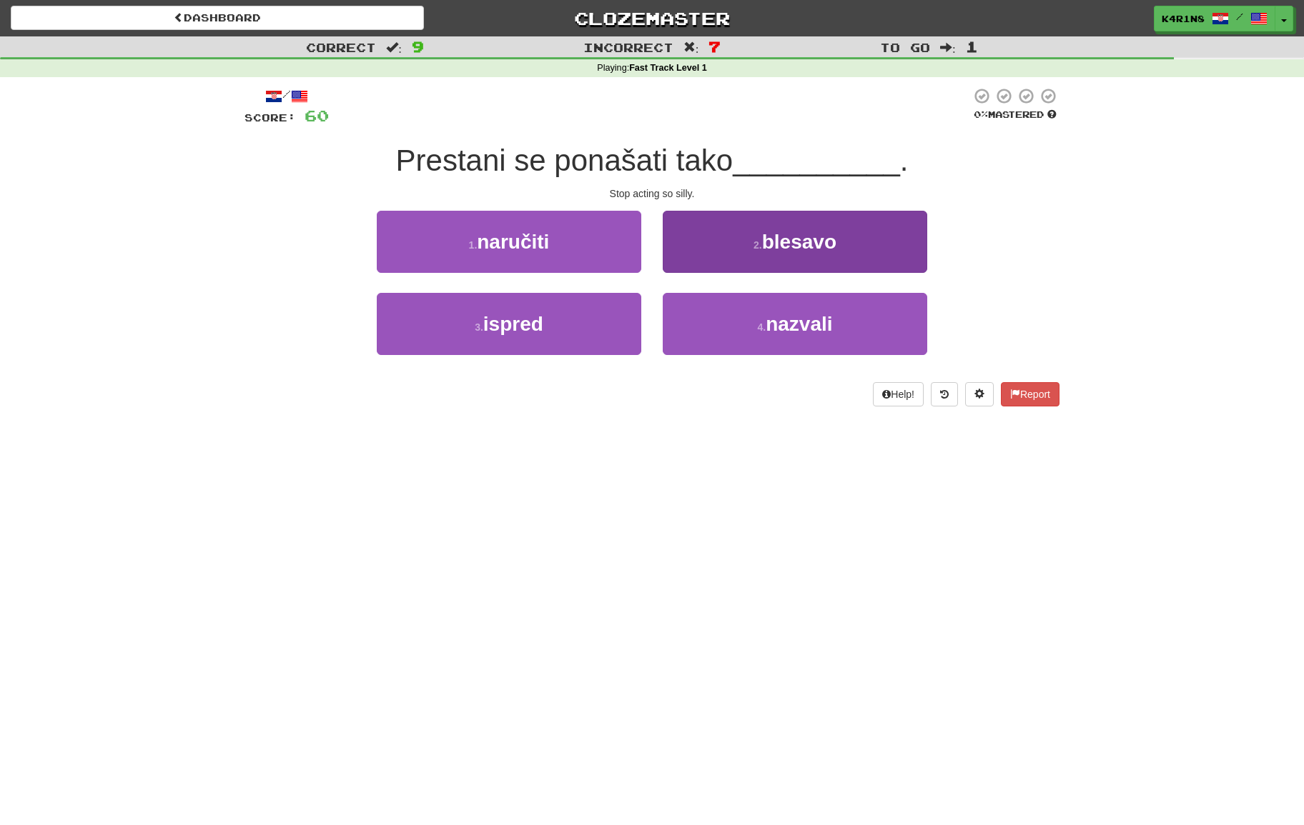
click at [712, 258] on button "2 . blesavo" at bounding box center [794, 242] width 264 height 62
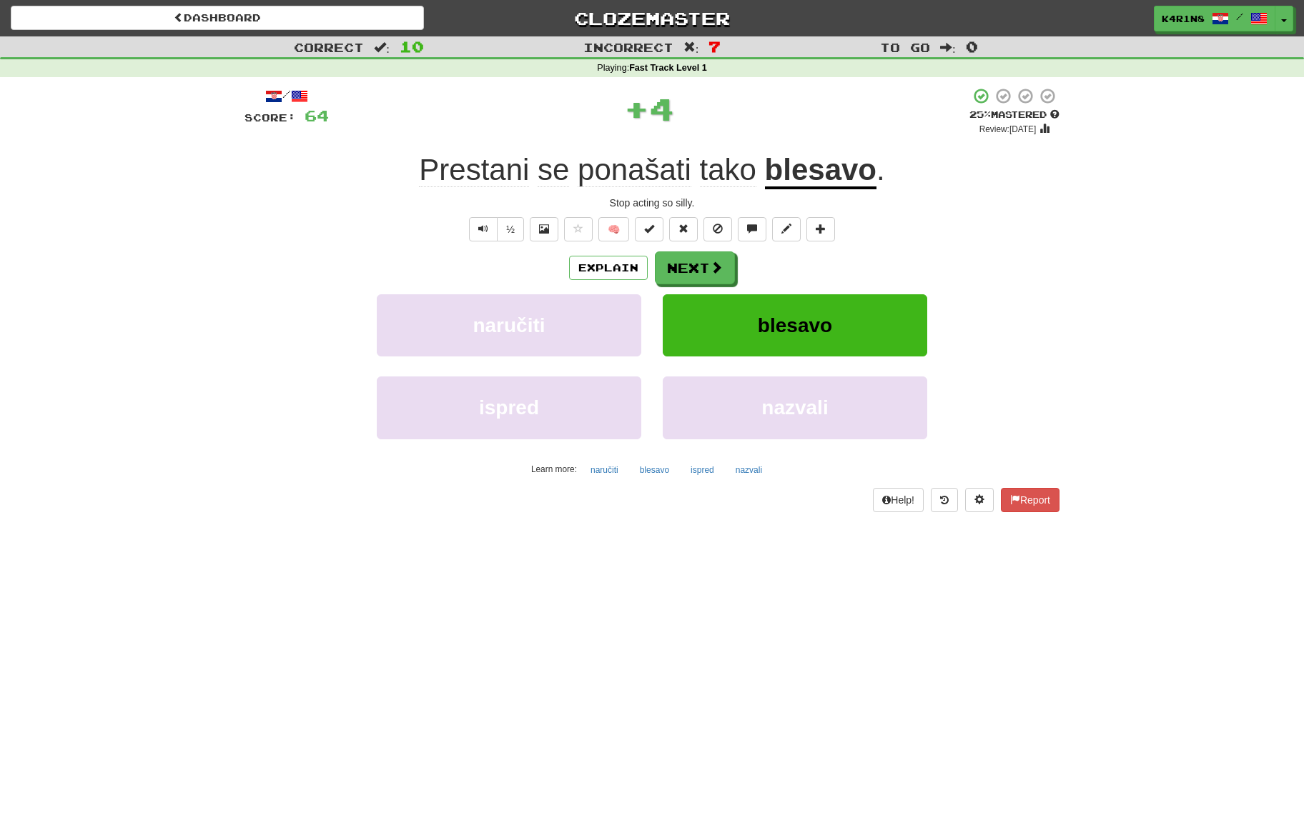
click at [712, 258] on button "Next" at bounding box center [695, 268] width 80 height 33
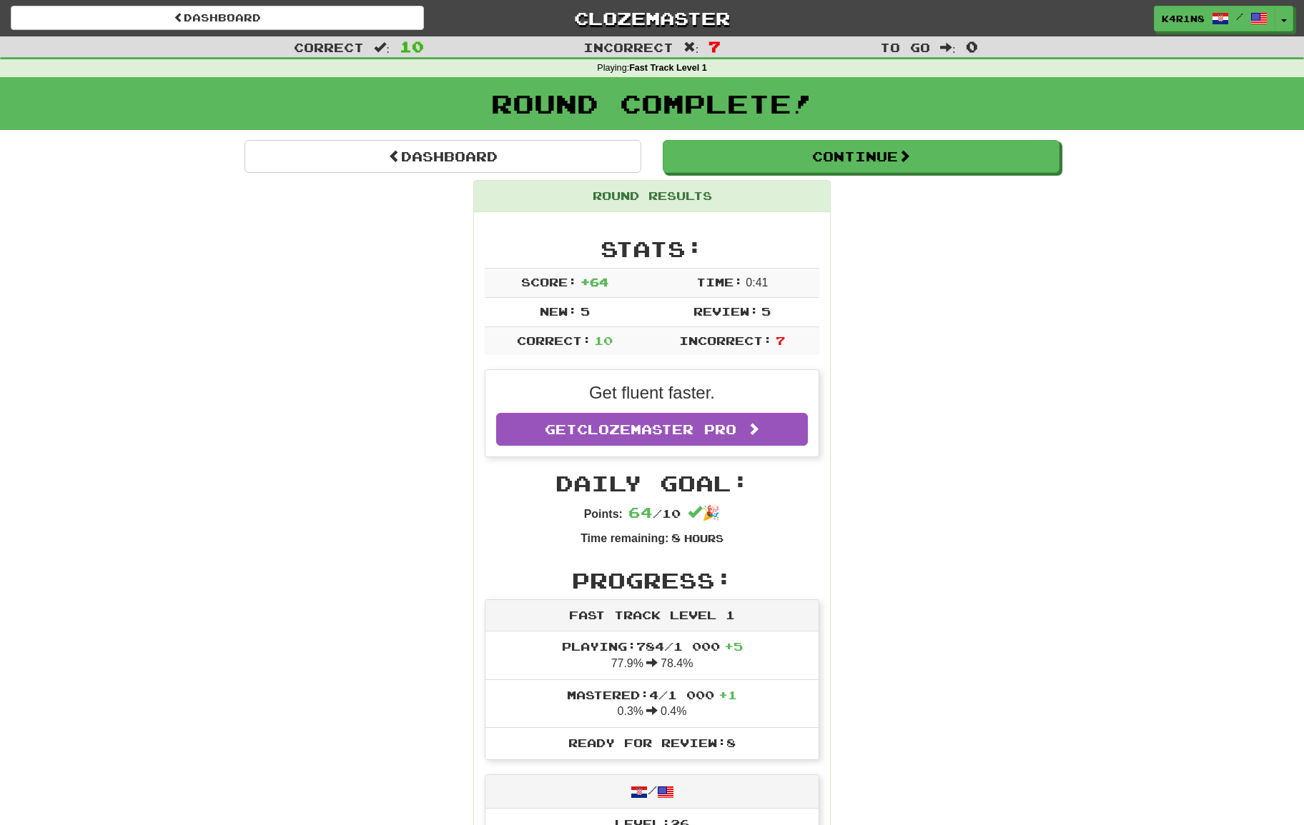
click at [553, 183] on div "Round Results" at bounding box center [652, 196] width 356 height 31
click at [550, 169] on link "Dashboard" at bounding box center [442, 156] width 397 height 33
